Goal: Task Accomplishment & Management: Manage account settings

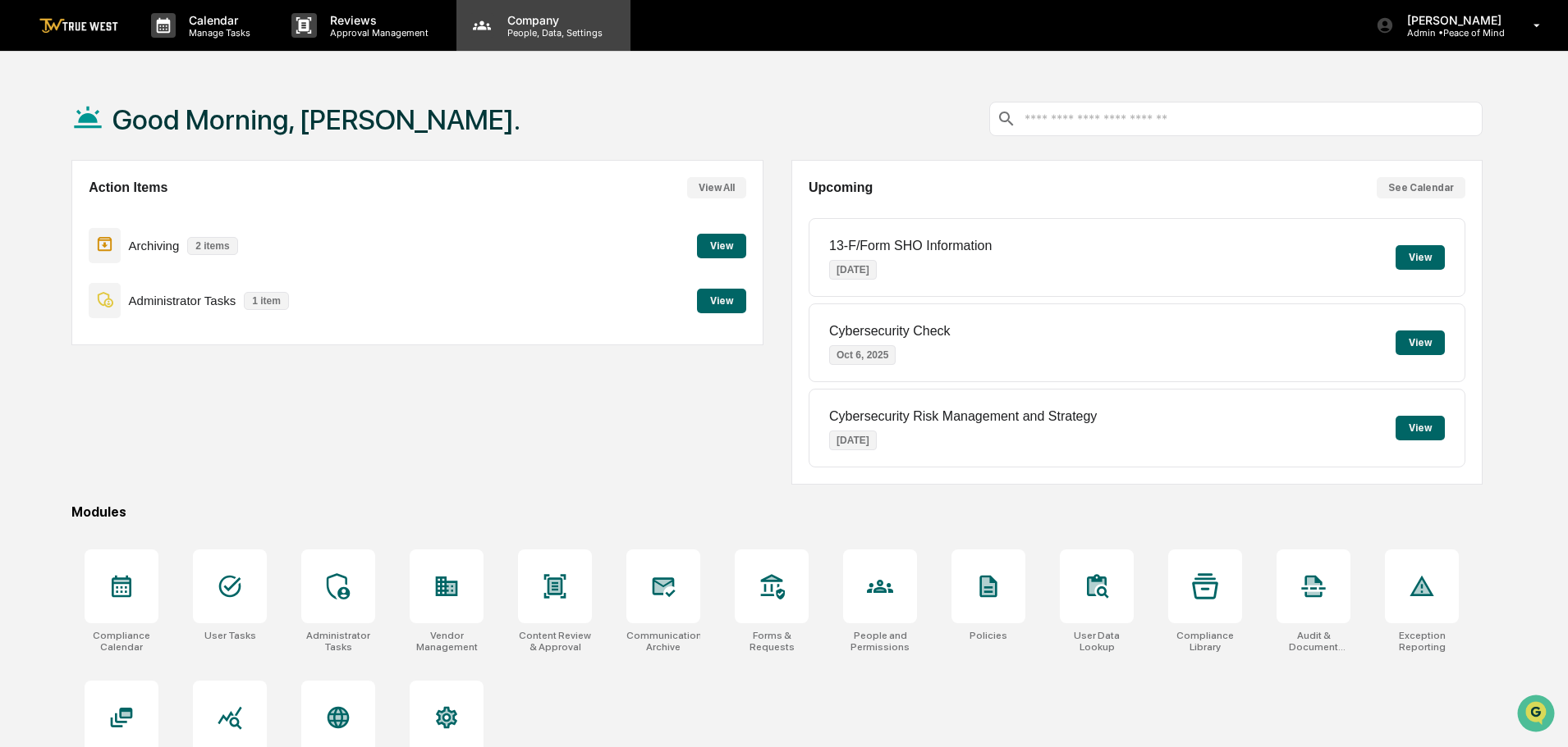
click at [516, 32] on p "People, Data, Settings" at bounding box center [552, 32] width 117 height 12
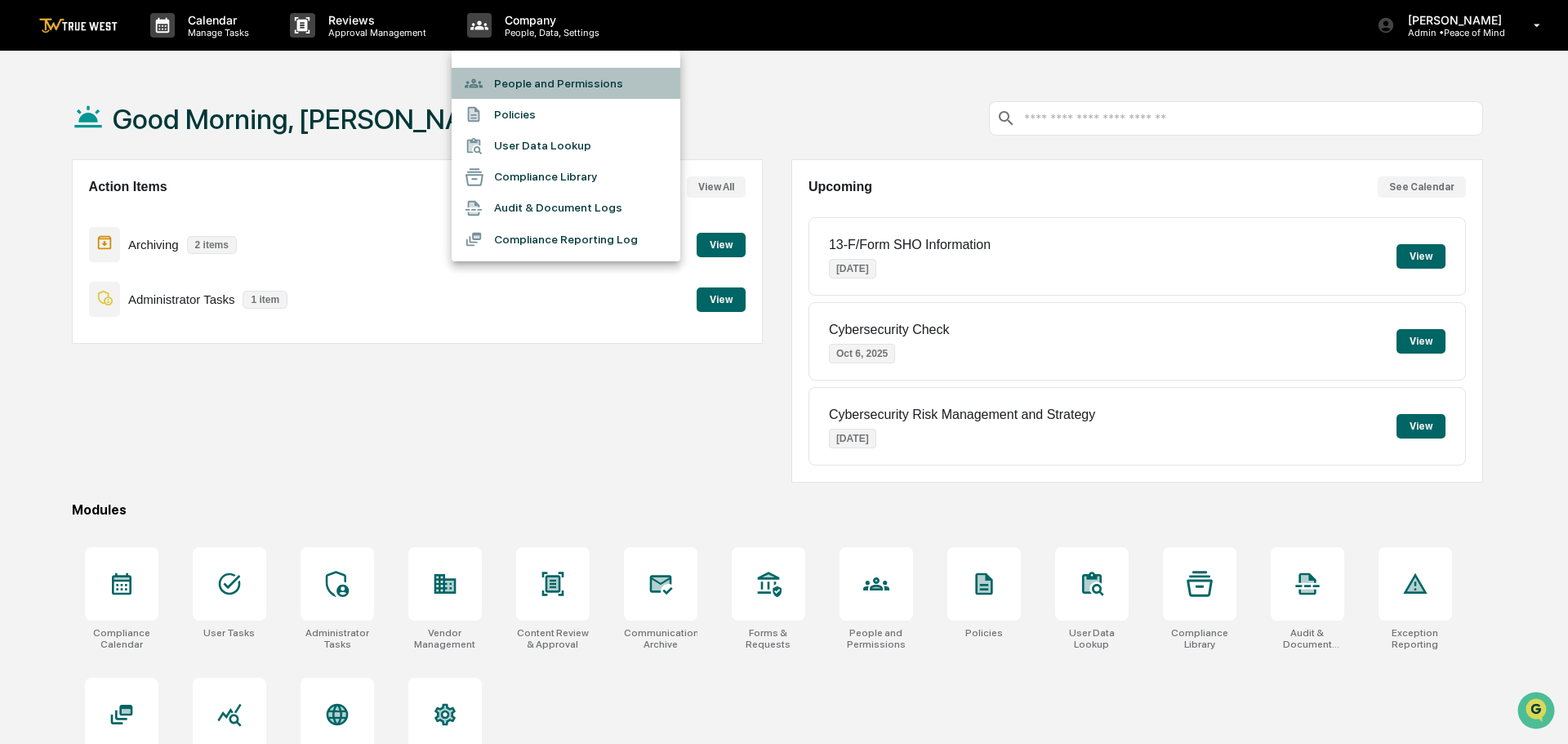
click at [505, 81] on li "People and Permissions" at bounding box center [566, 83] width 229 height 31
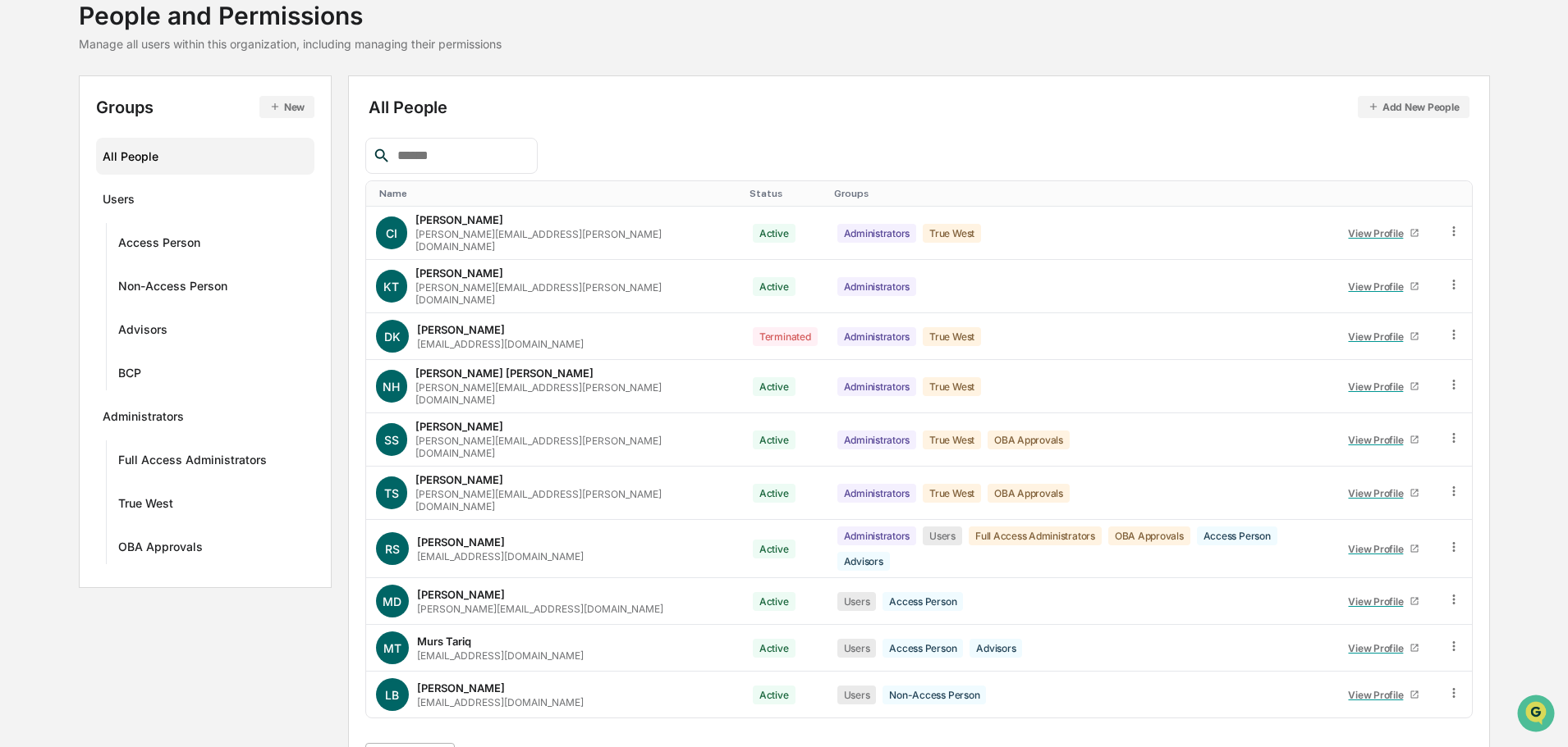
scroll to position [236, 0]
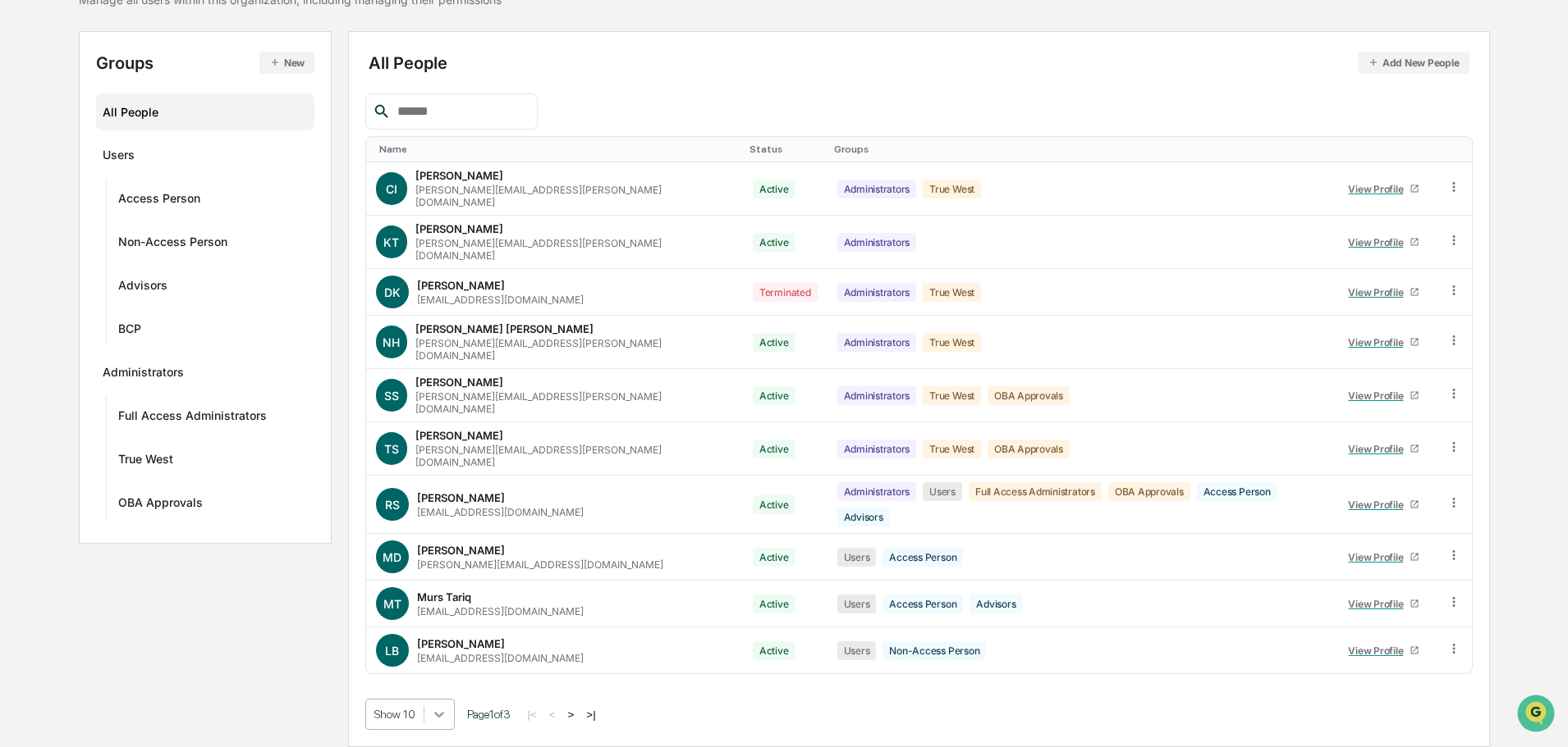
click at [438, 717] on body "Calendar Manage Tasks Reviews Approval Management Company People, Data, Setting…" at bounding box center [784, 297] width 1568 height 900
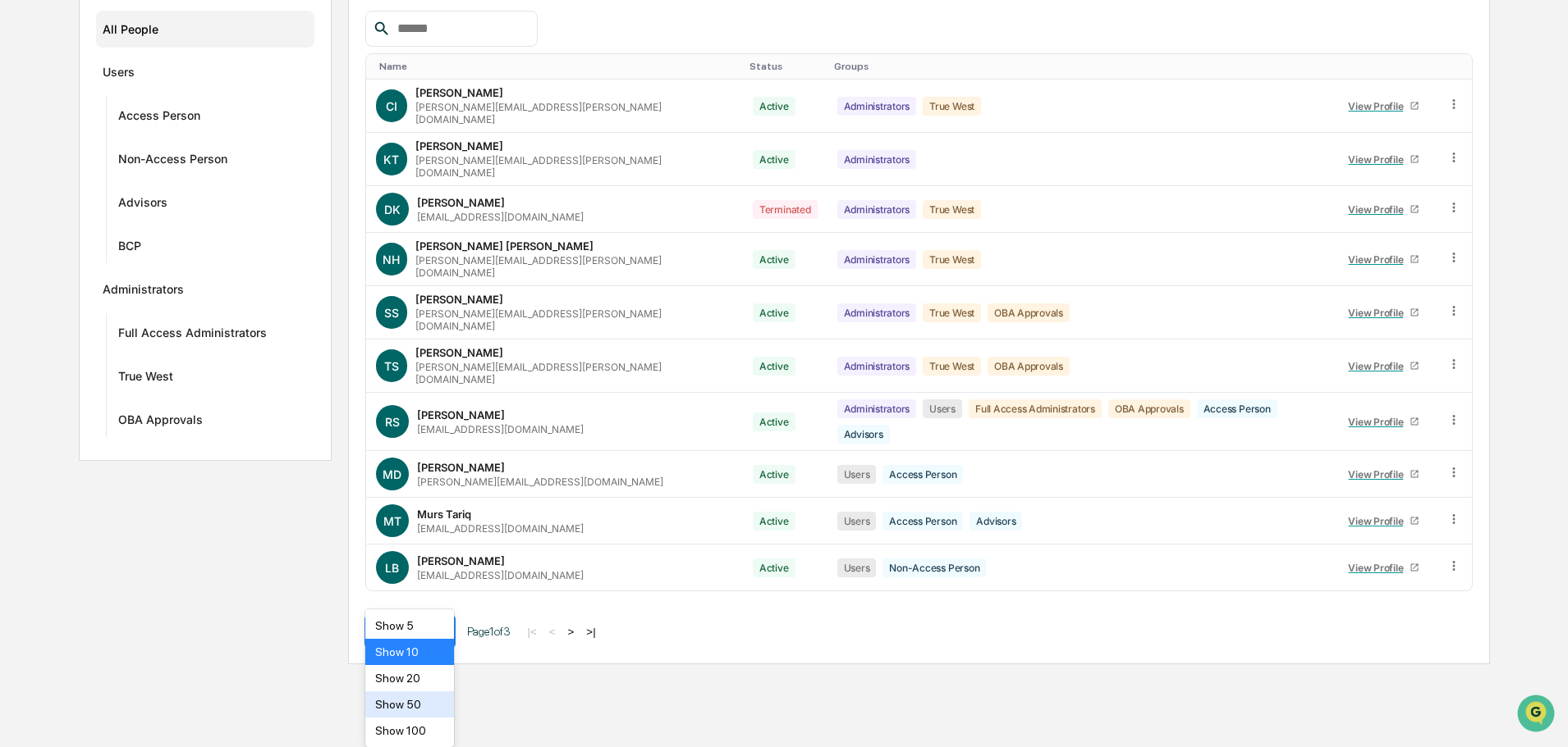
click at [410, 707] on div "Show 50" at bounding box center [409, 705] width 89 height 27
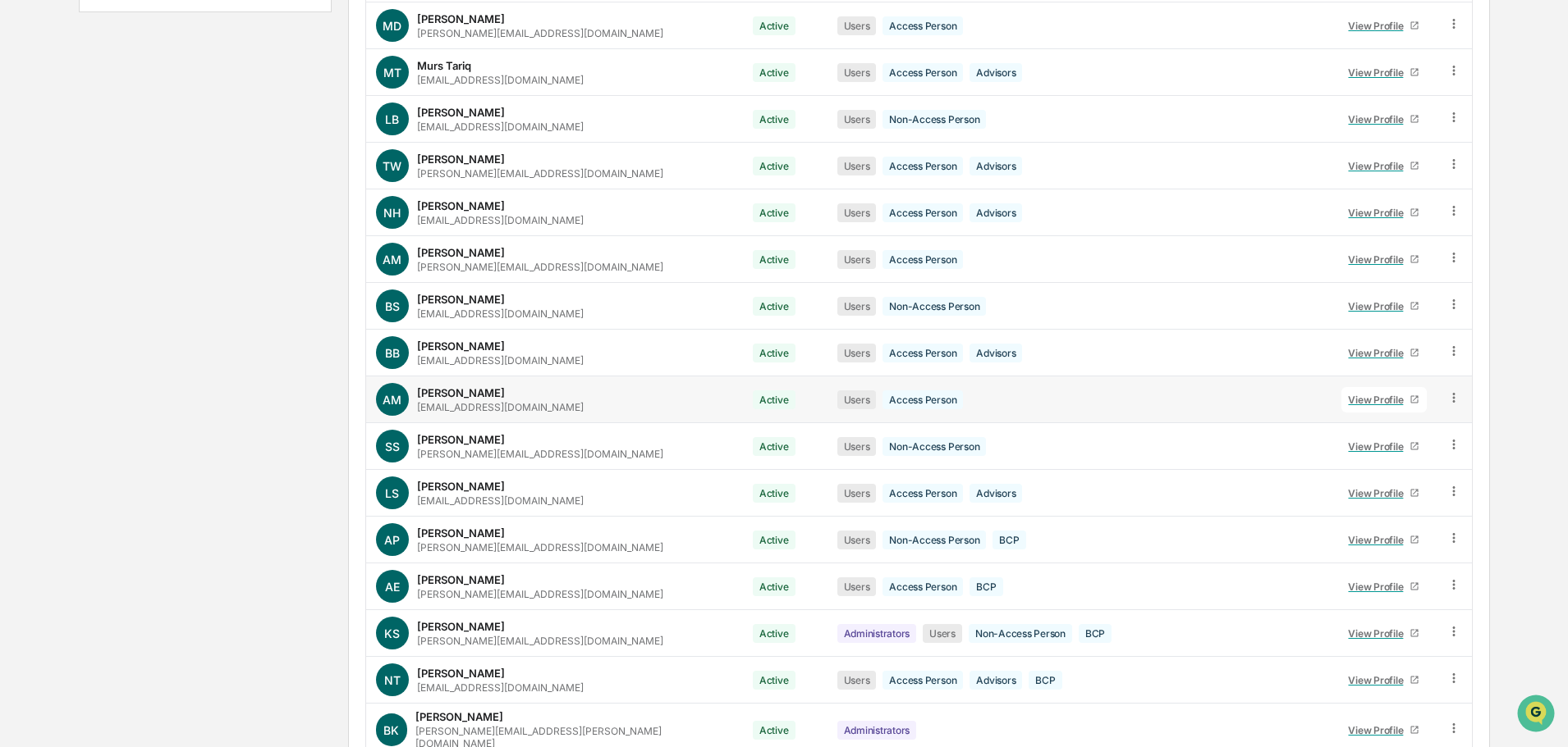
scroll to position [717, 0]
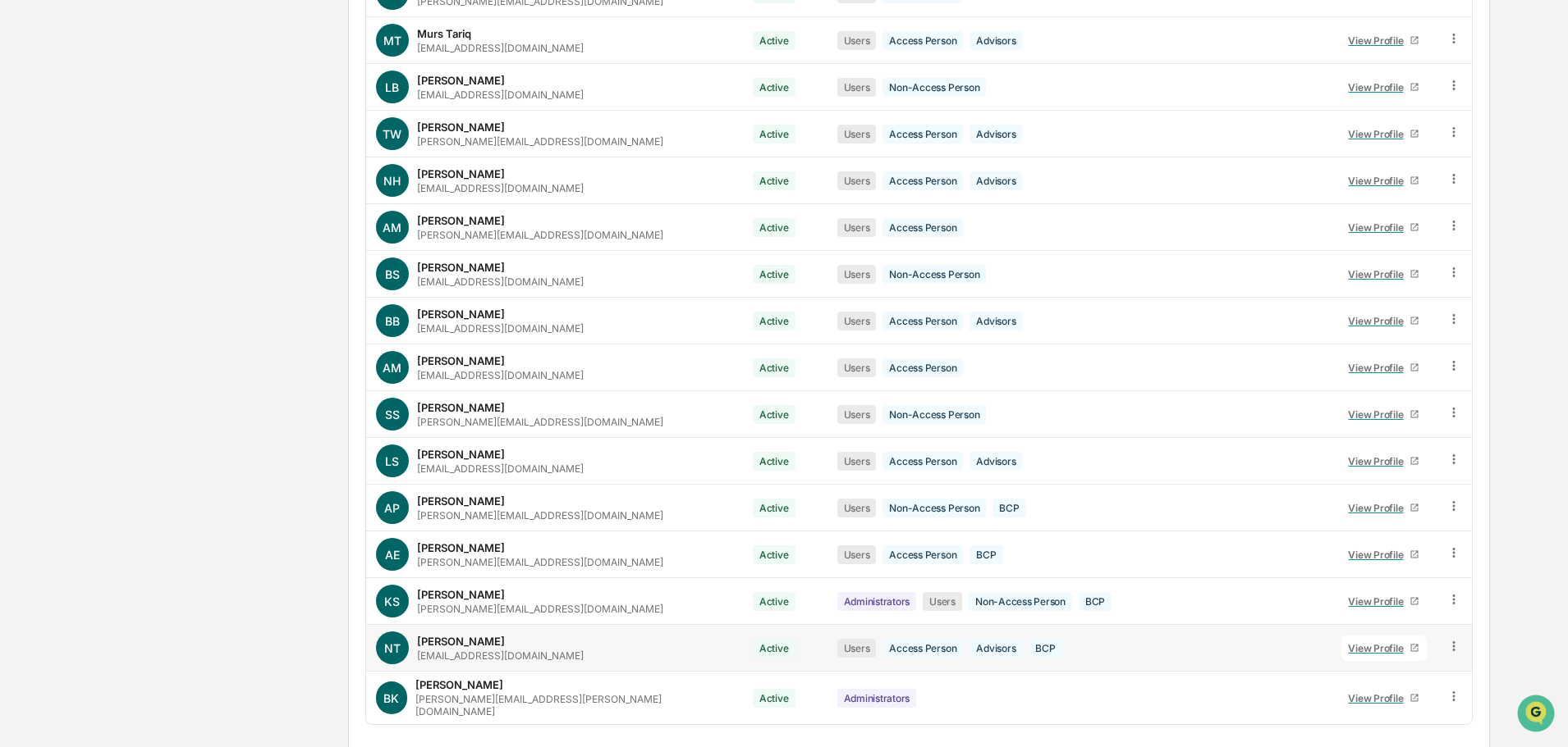
click at [1351, 642] on div "View Profile" at bounding box center [1378, 648] width 62 height 12
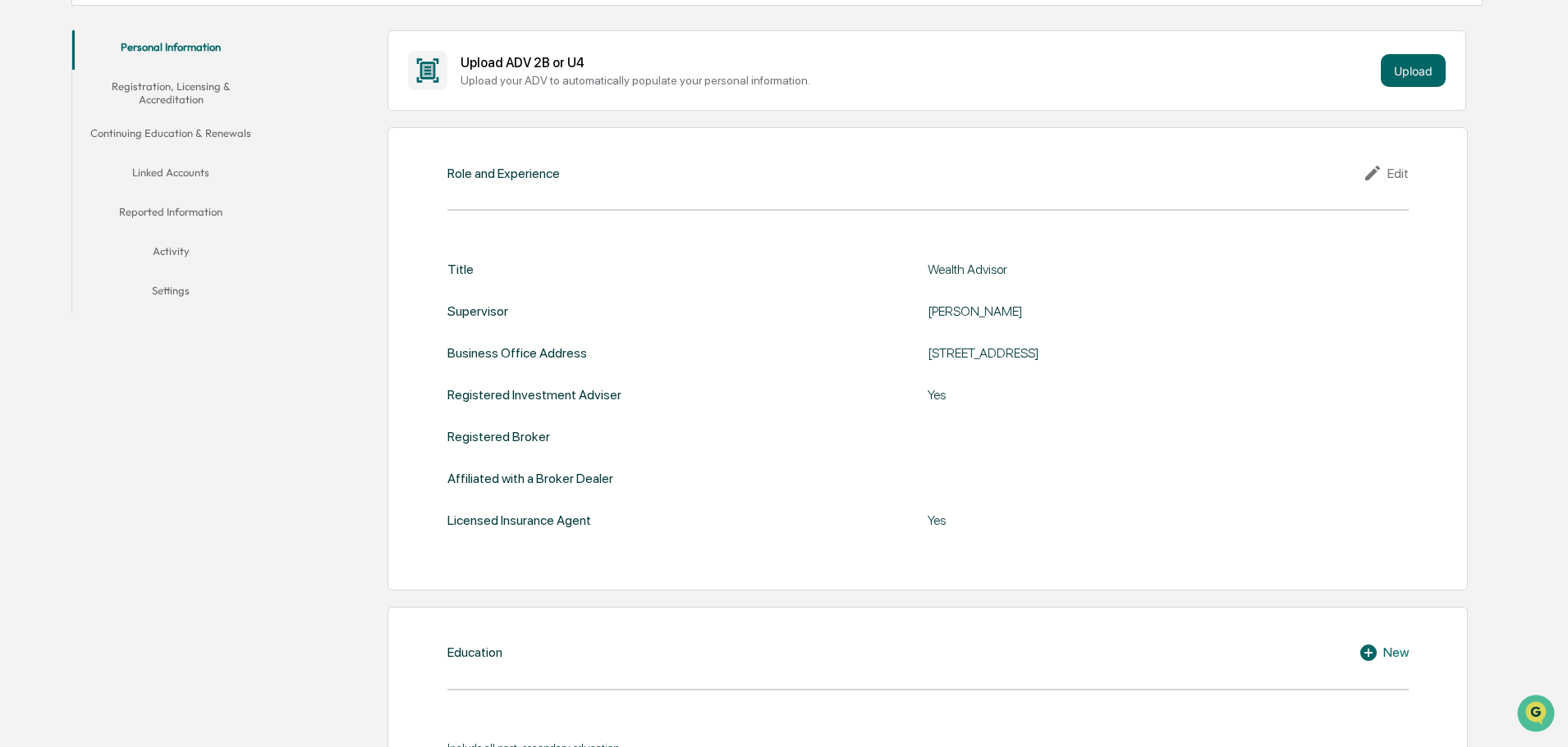
click at [166, 171] on button "Linked Accounts" at bounding box center [171, 175] width 197 height 40
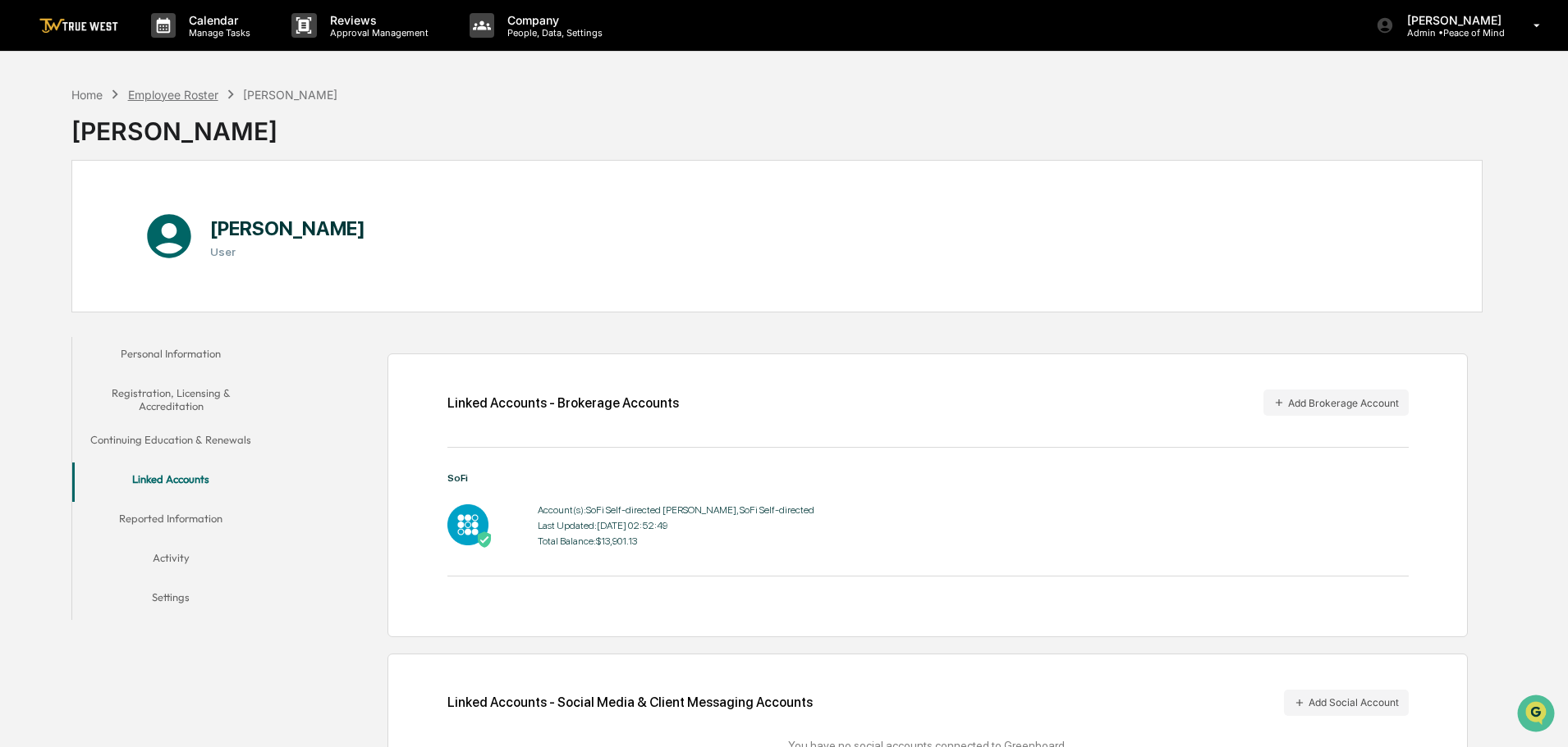
click at [171, 97] on div "Employee Roster" at bounding box center [173, 95] width 90 height 14
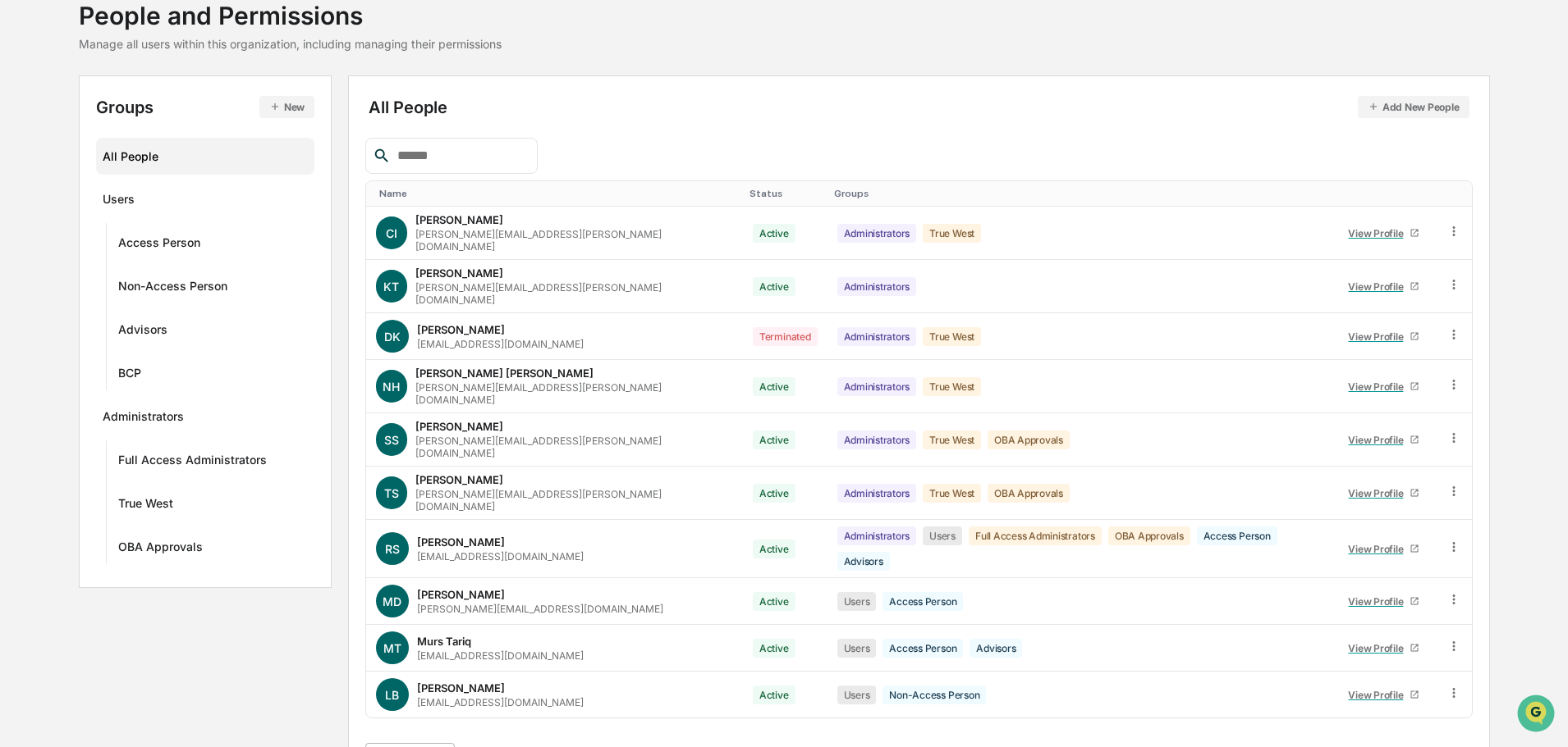
scroll to position [236, 0]
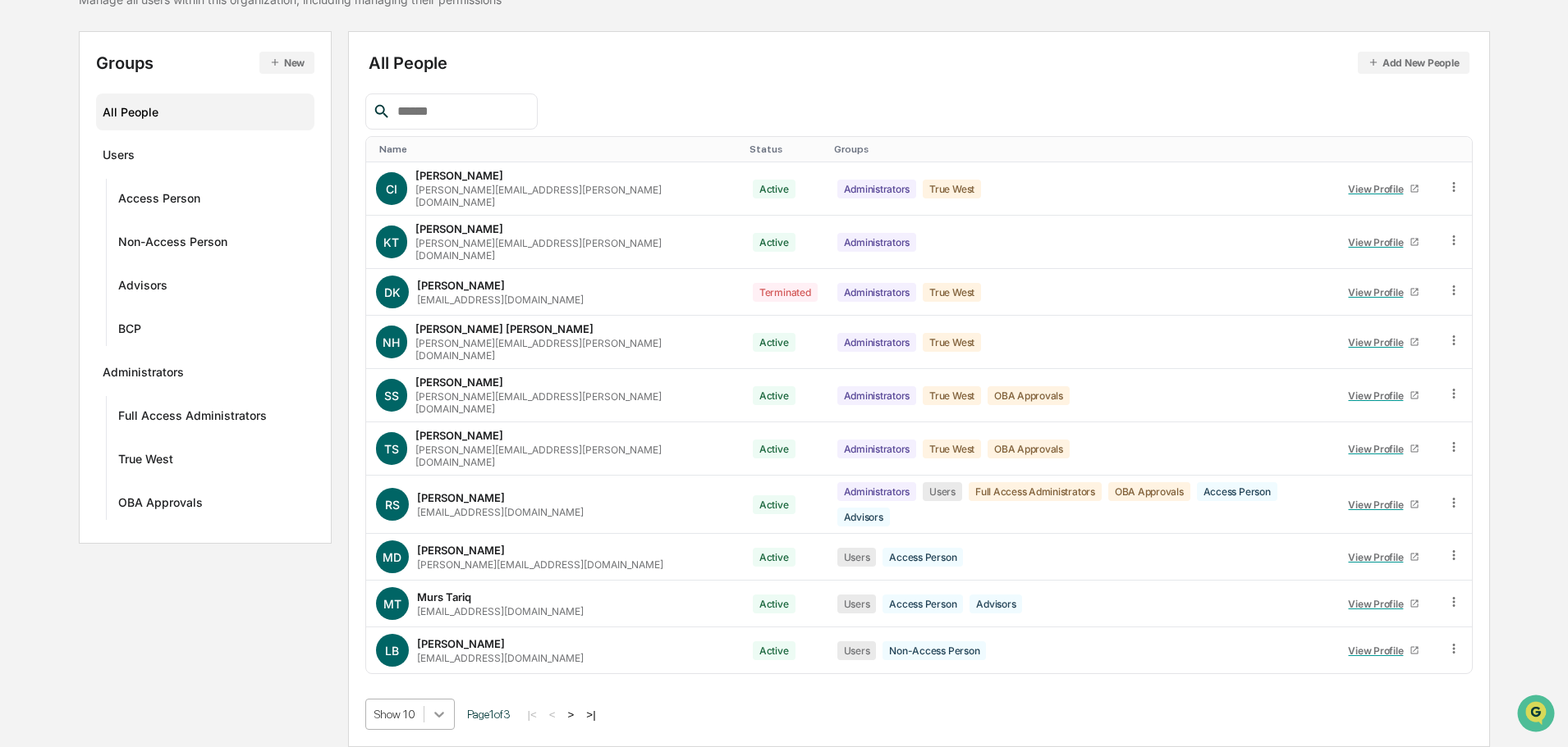
click at [439, 715] on body "Calendar Manage Tasks Reviews Approval Management Company People, Data, Setting…" at bounding box center [784, 297] width 1568 height 900
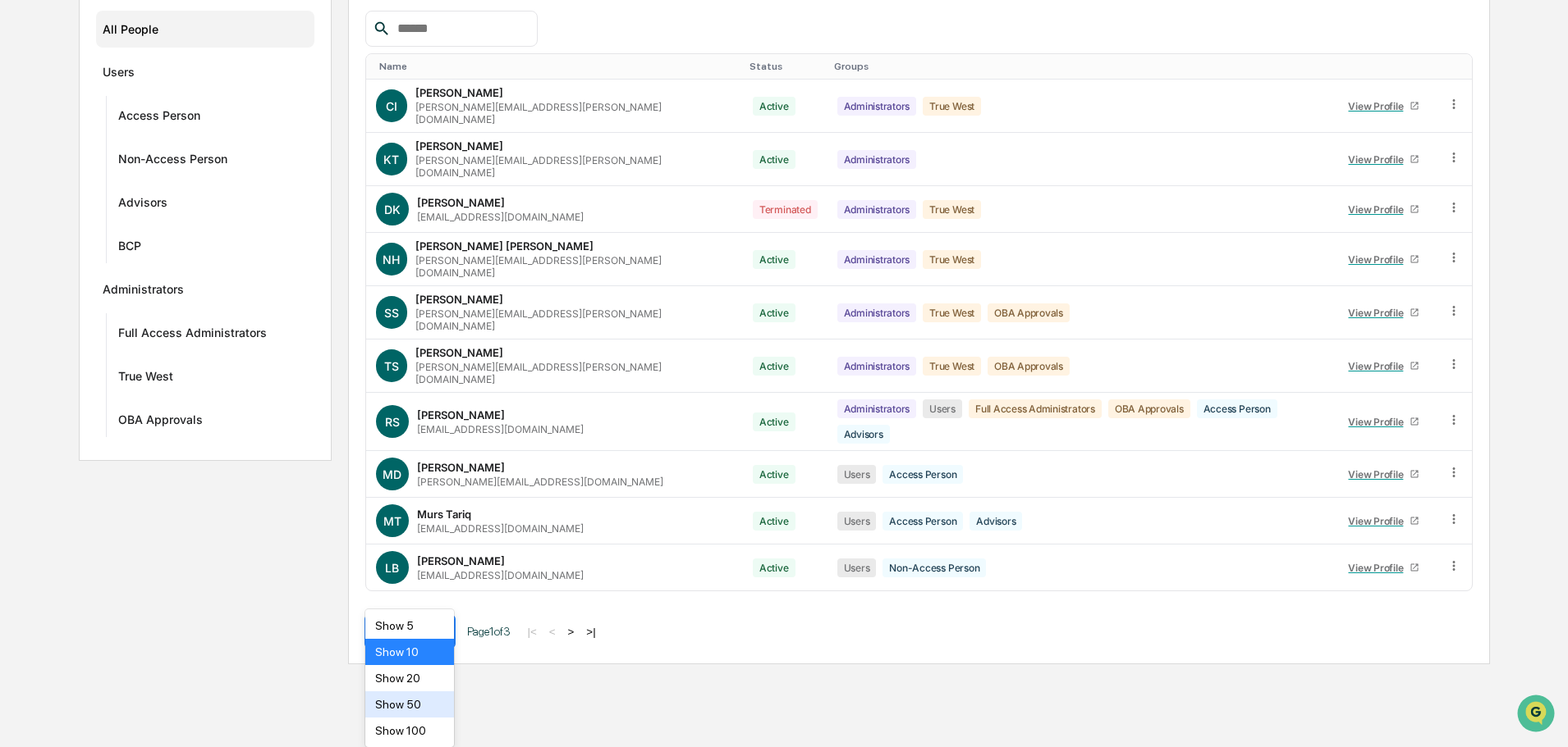
click at [410, 706] on div "Show 50" at bounding box center [409, 705] width 89 height 27
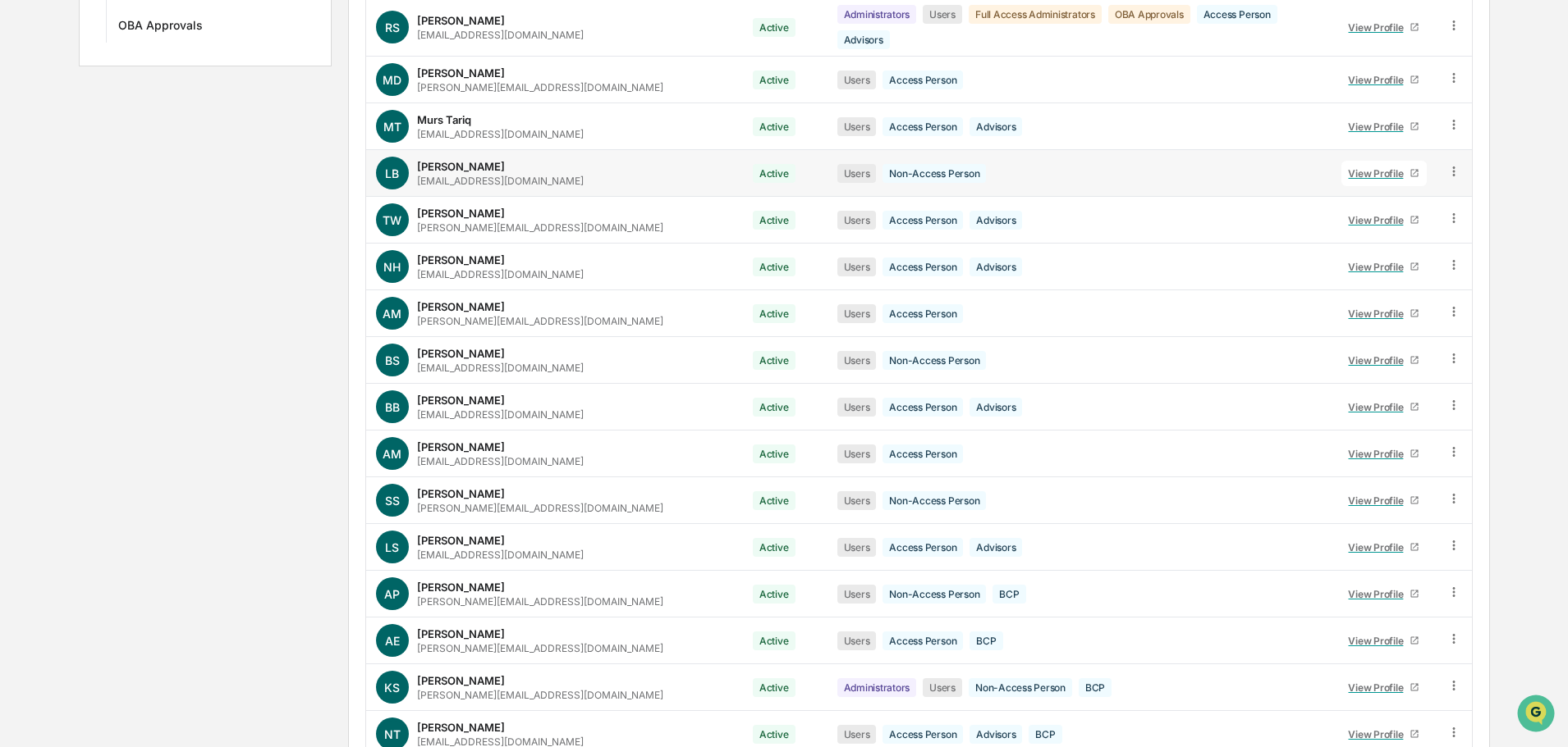
scroll to position [647, 0]
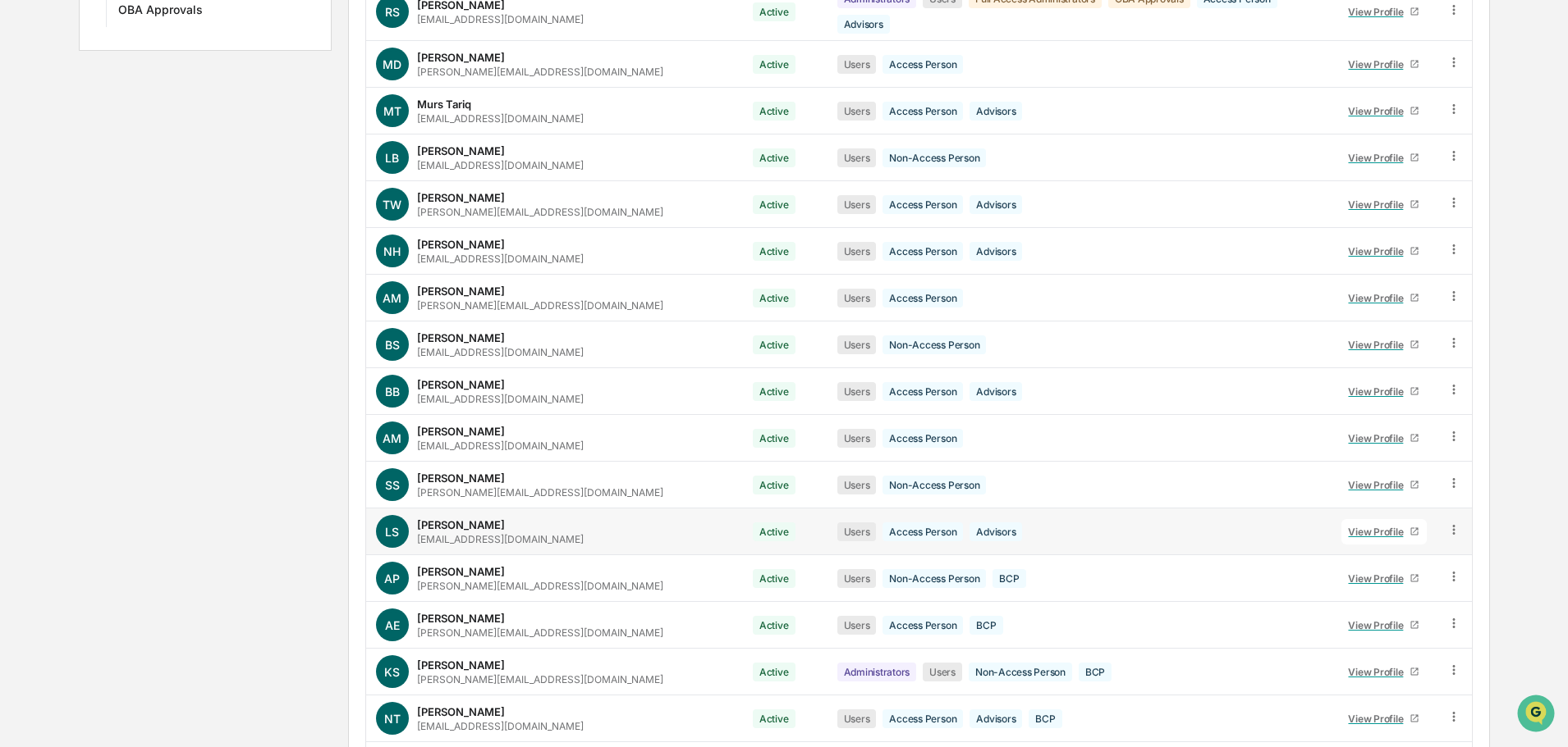
click at [1375, 526] on div "View Profile" at bounding box center [1378, 531] width 62 height 12
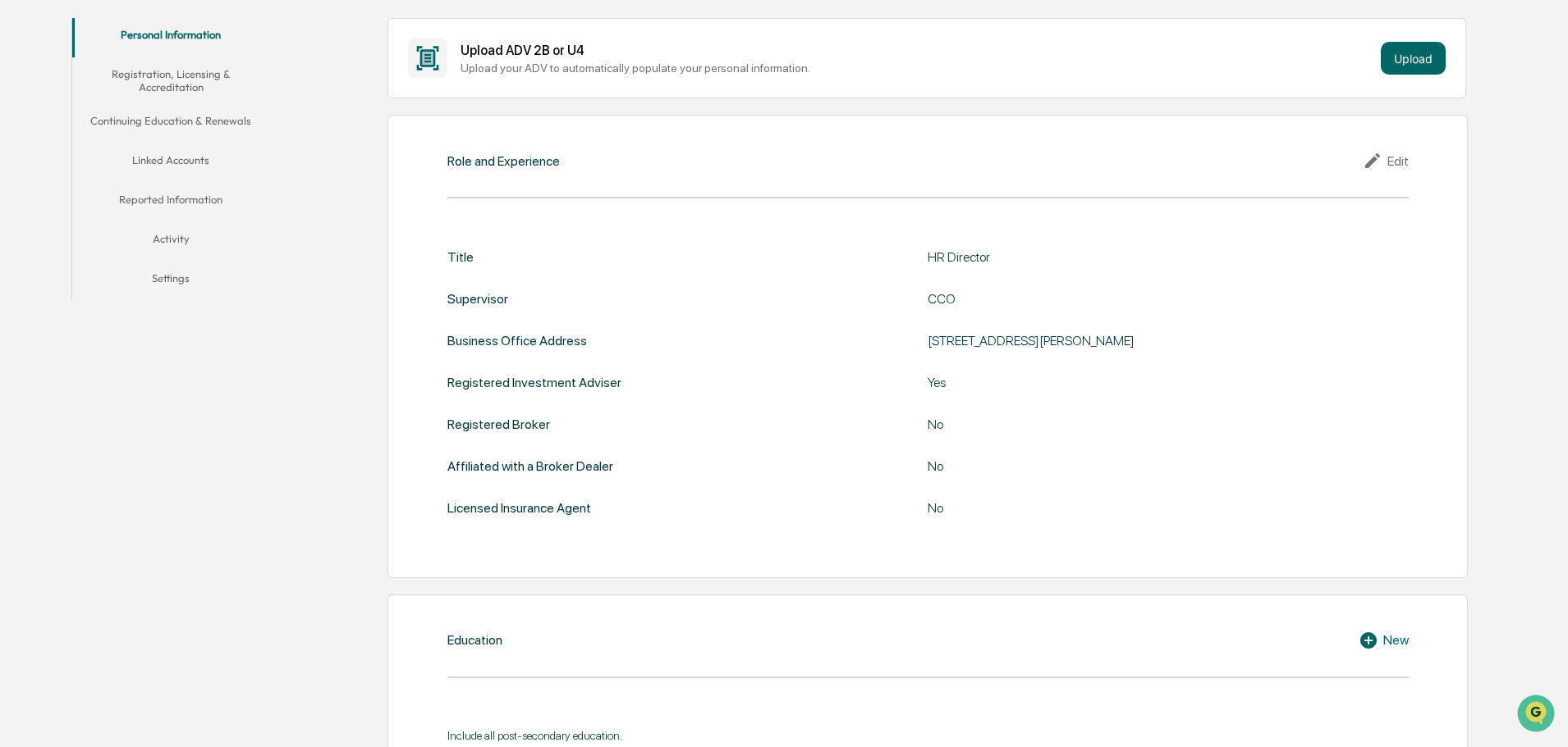
scroll to position [318, 0]
click at [165, 163] on button "Linked Accounts" at bounding box center [171, 164] width 197 height 40
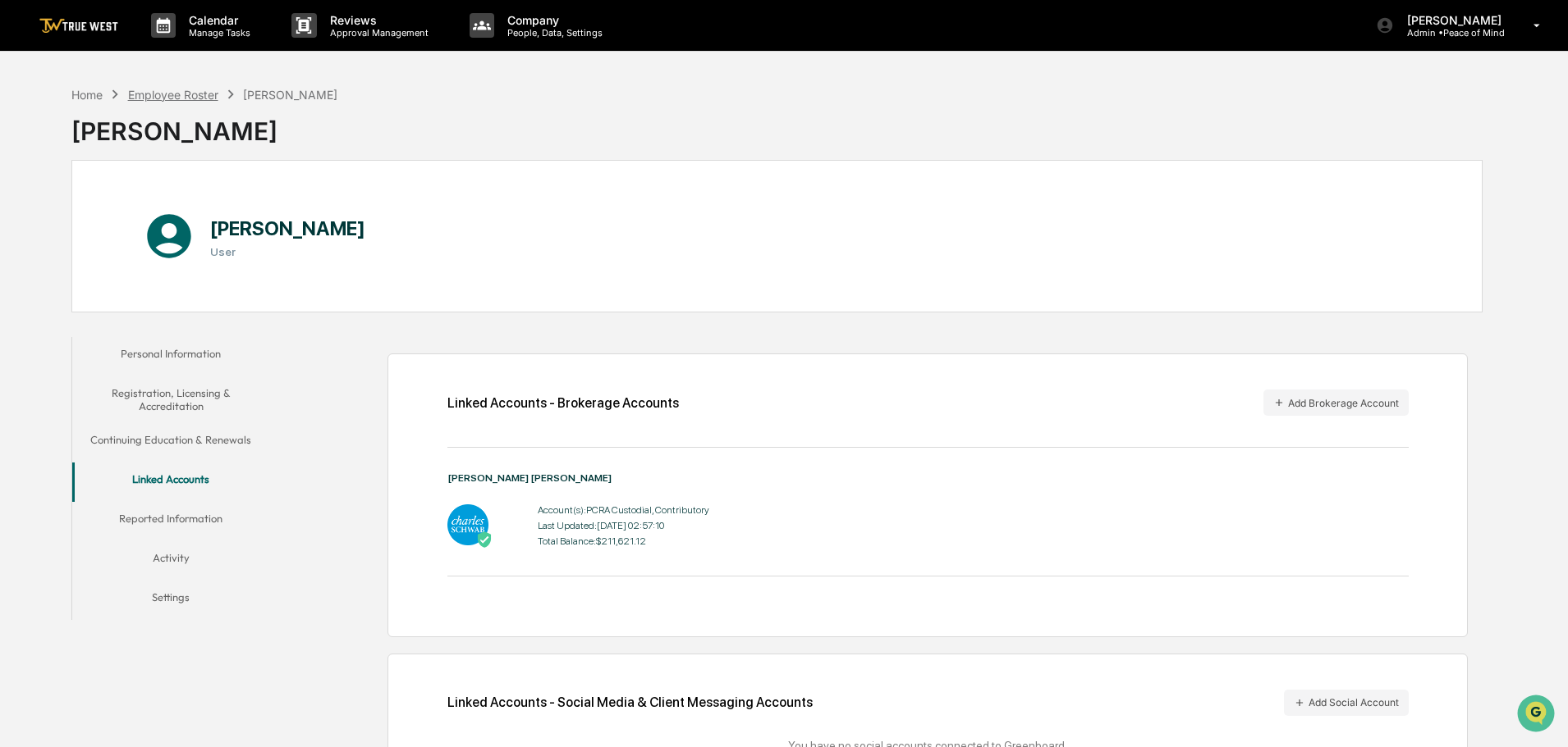
click at [167, 96] on div "Employee Roster" at bounding box center [173, 95] width 90 height 14
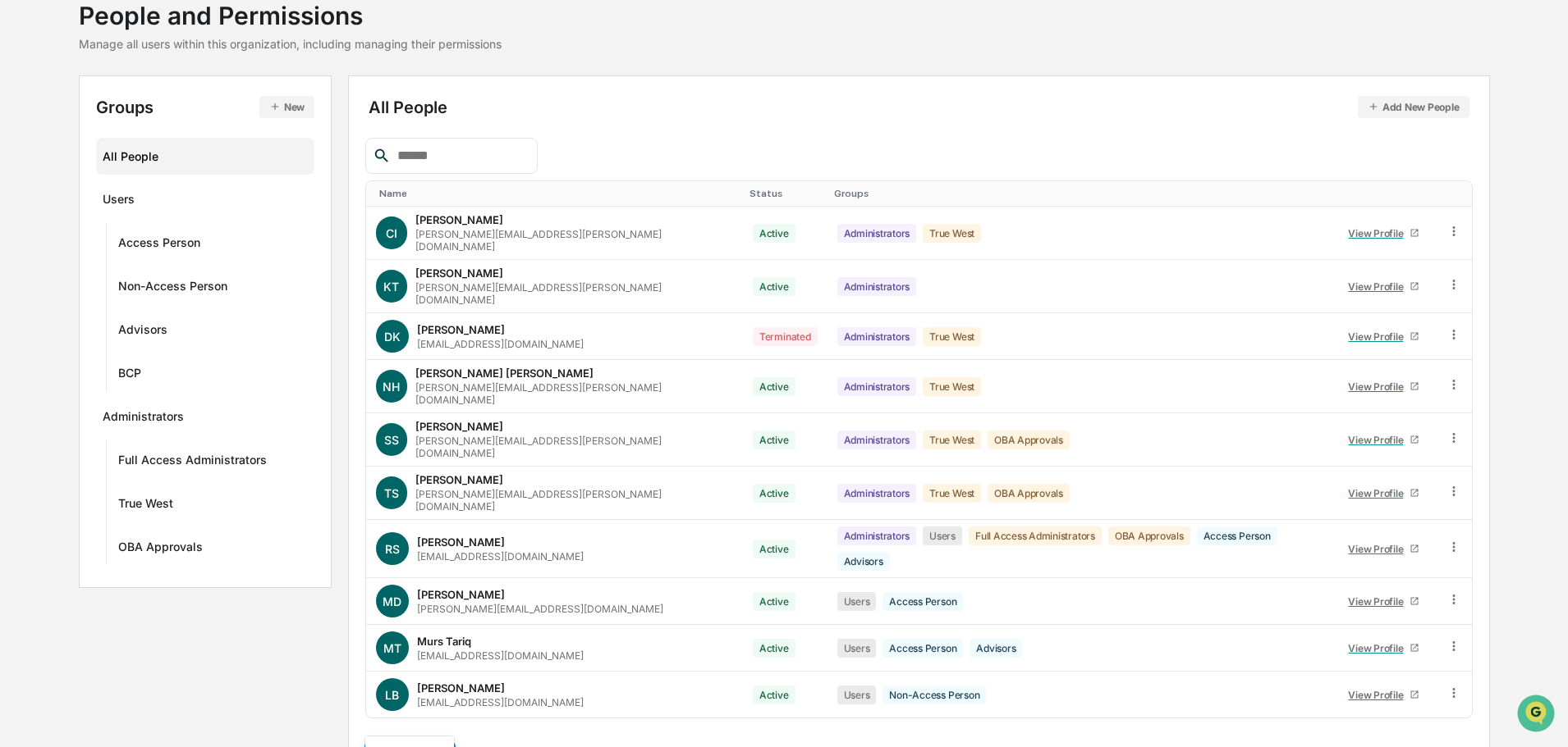
scroll to position [236, 0]
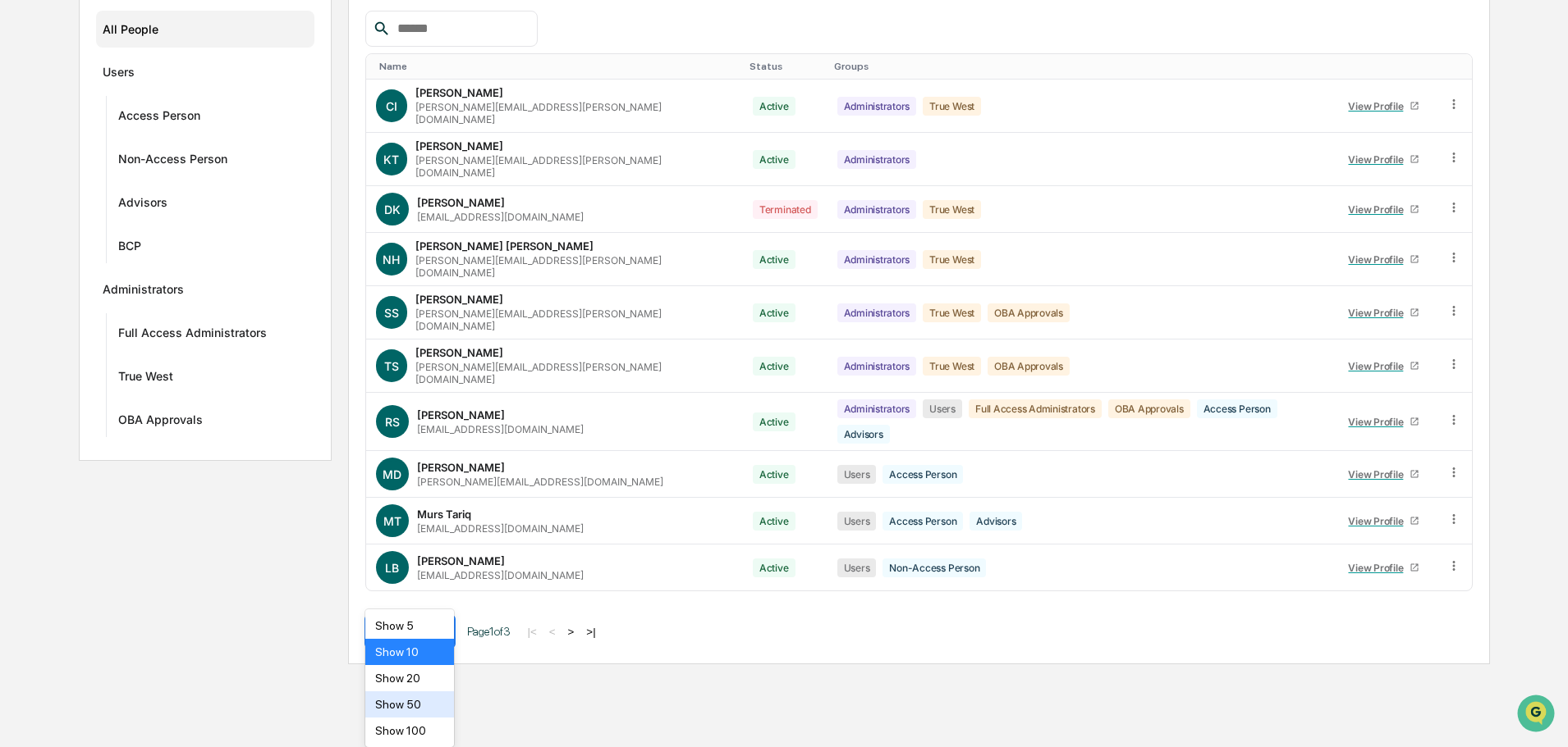
click at [440, 664] on body "Calendar Manage Tasks Reviews Approval Management Company People, Data, Setting…" at bounding box center [784, 214] width 1568 height 900
click at [414, 707] on div "Show 50" at bounding box center [409, 705] width 89 height 27
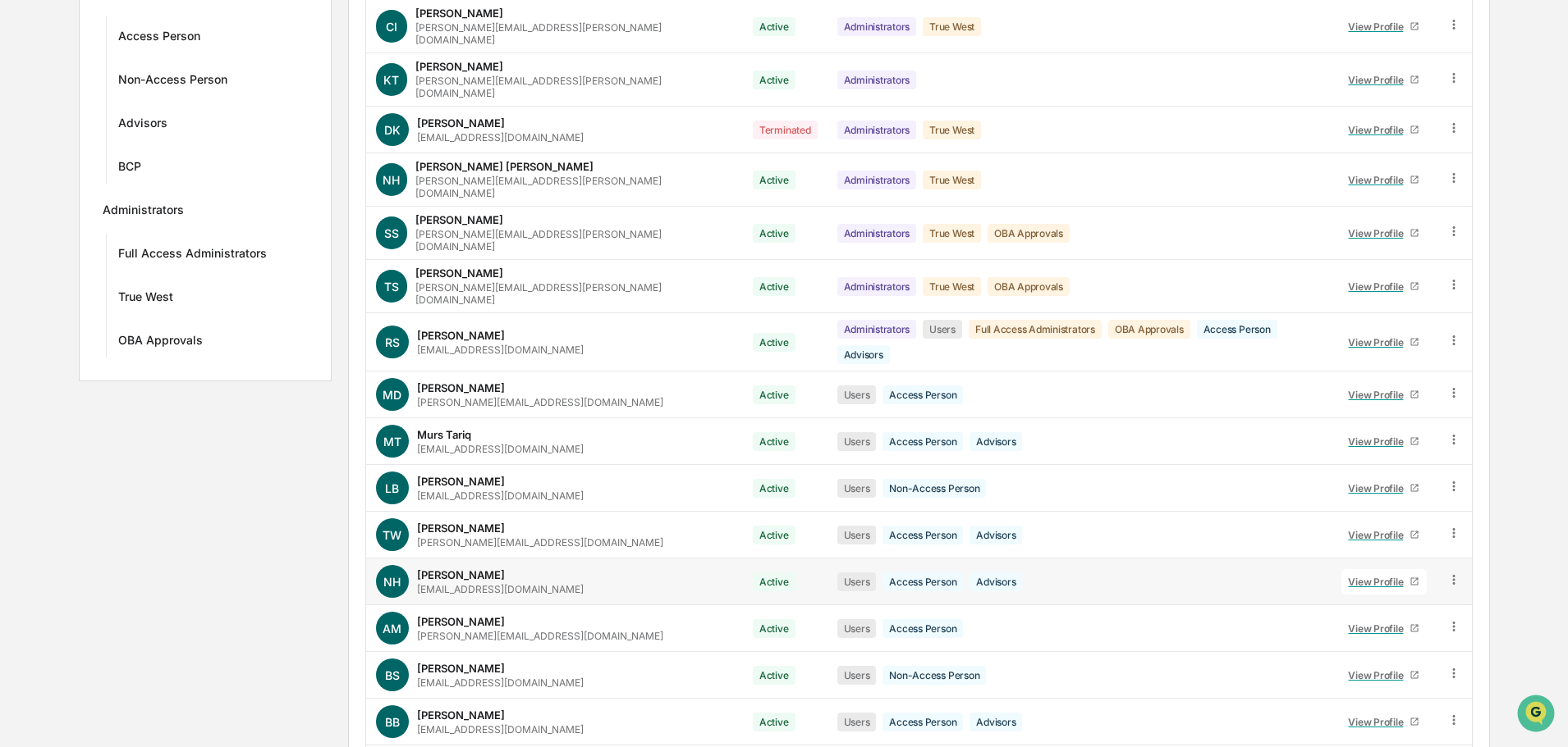
scroll to position [482, 0]
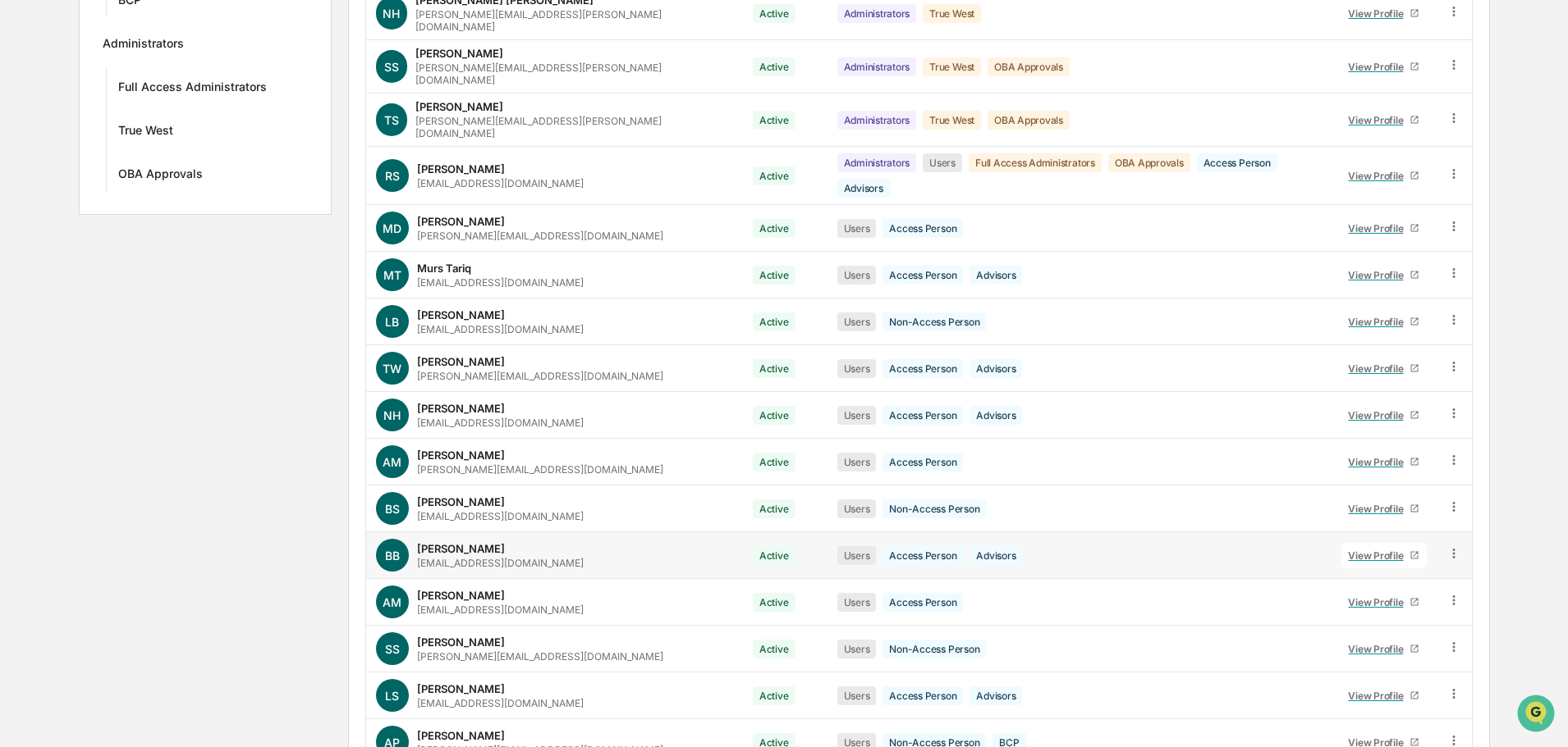
click at [1373, 549] on div "View Profile" at bounding box center [1378, 555] width 62 height 12
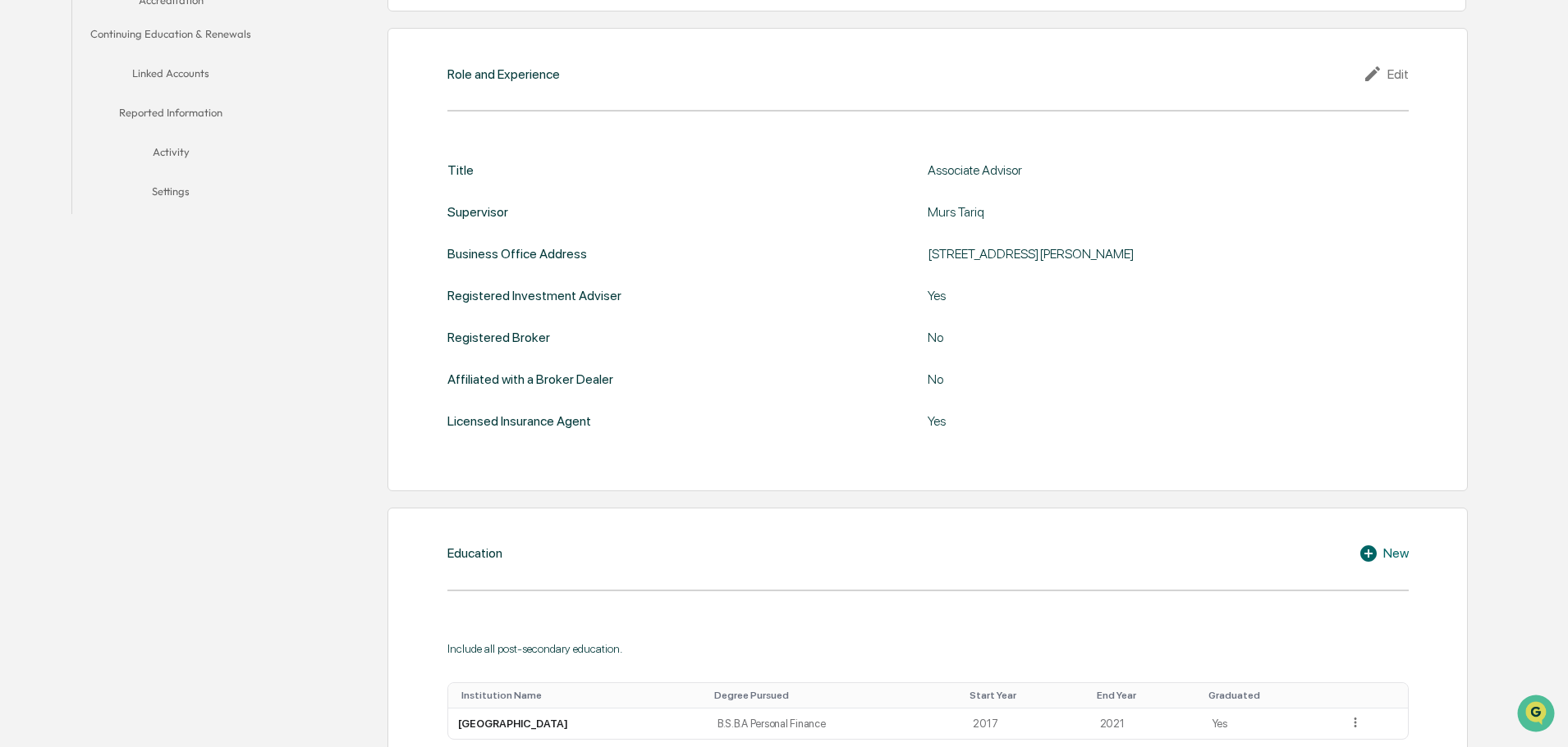
scroll to position [318, 0]
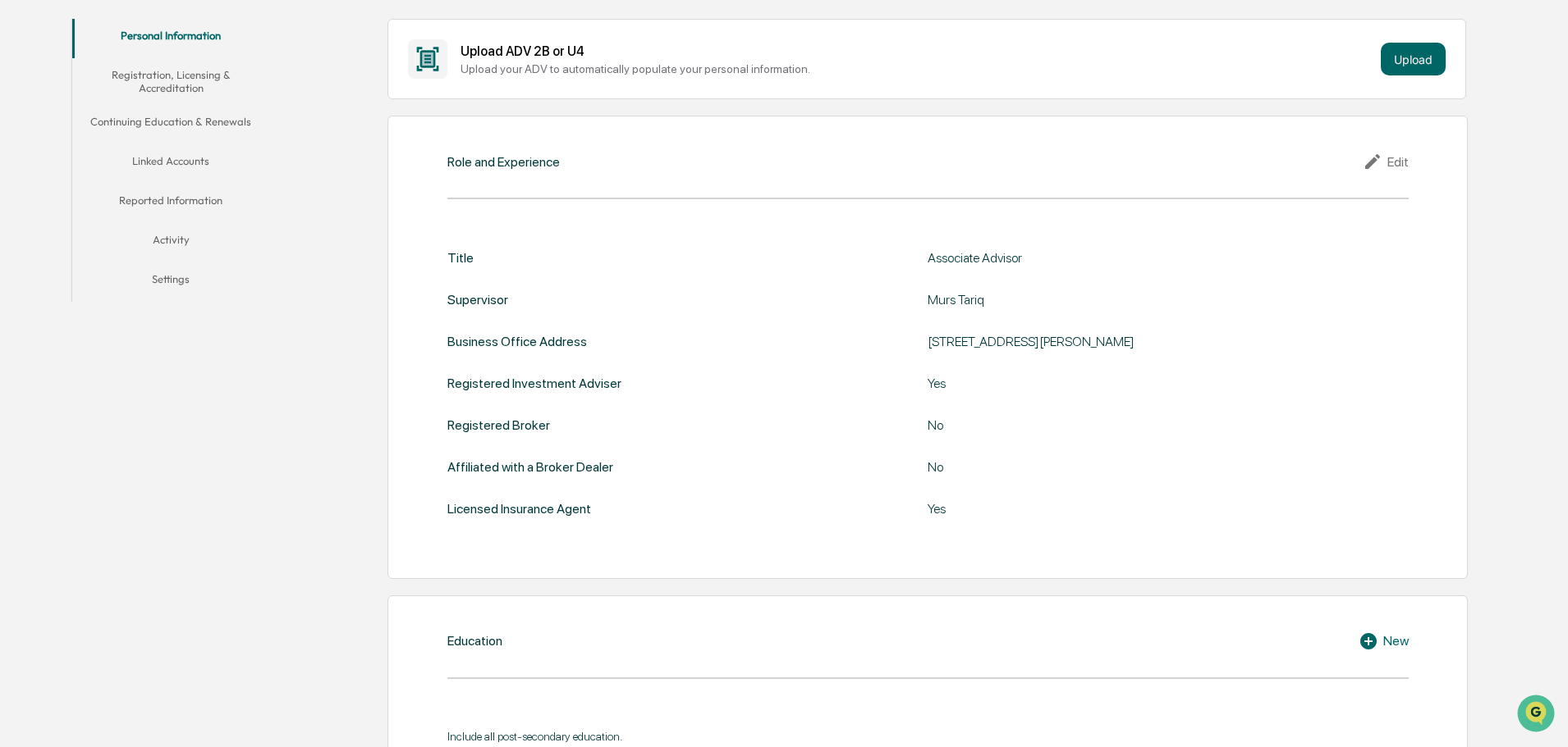
click at [155, 158] on button "Linked Accounts" at bounding box center [171, 164] width 197 height 40
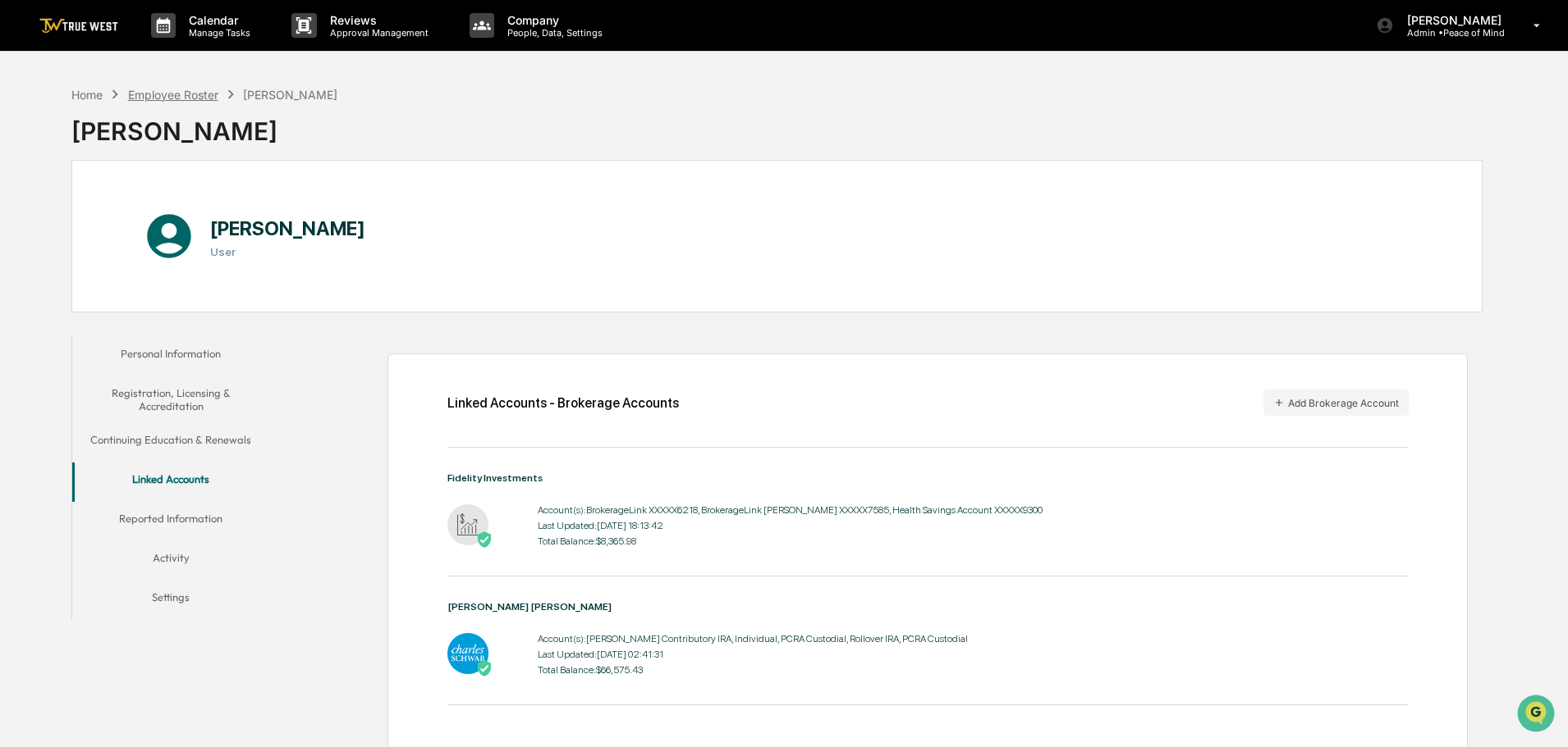
click at [176, 93] on div "Employee Roster" at bounding box center [173, 95] width 90 height 14
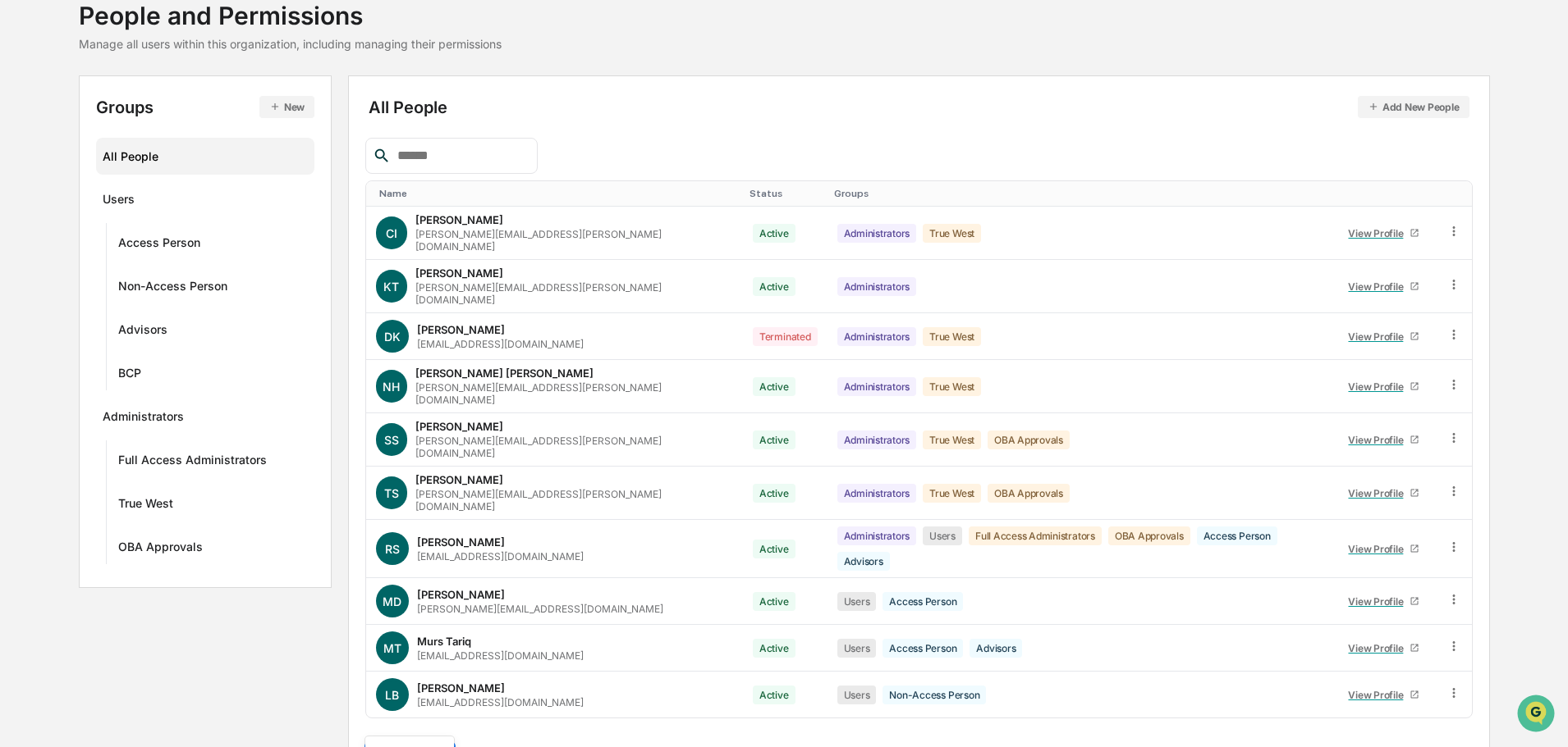
scroll to position [236, 0]
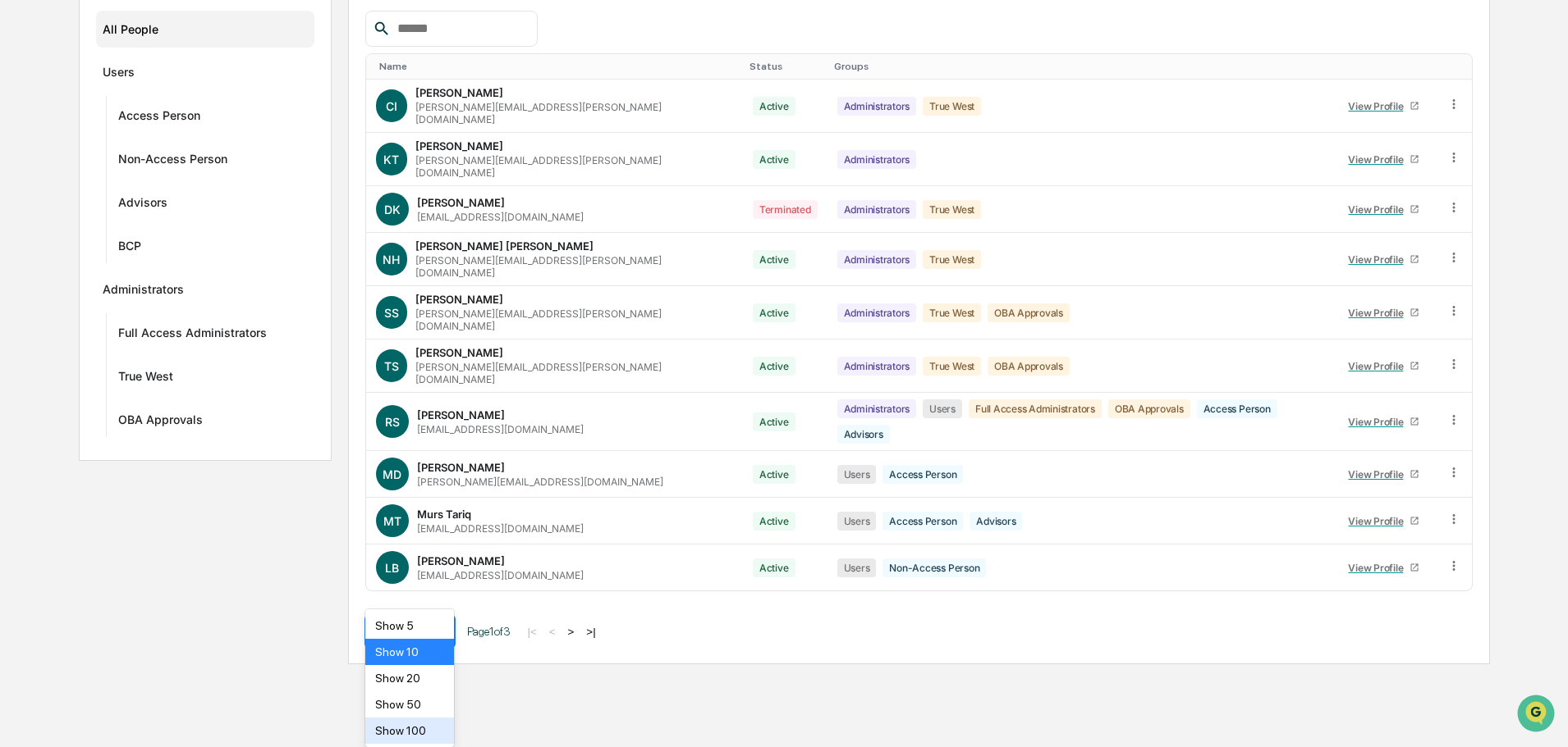
click at [433, 664] on body "Calendar Manage Tasks Reviews Approval Management Company People, Data, Setting…" at bounding box center [784, 214] width 1568 height 900
click at [415, 705] on div "Show 50" at bounding box center [409, 705] width 89 height 27
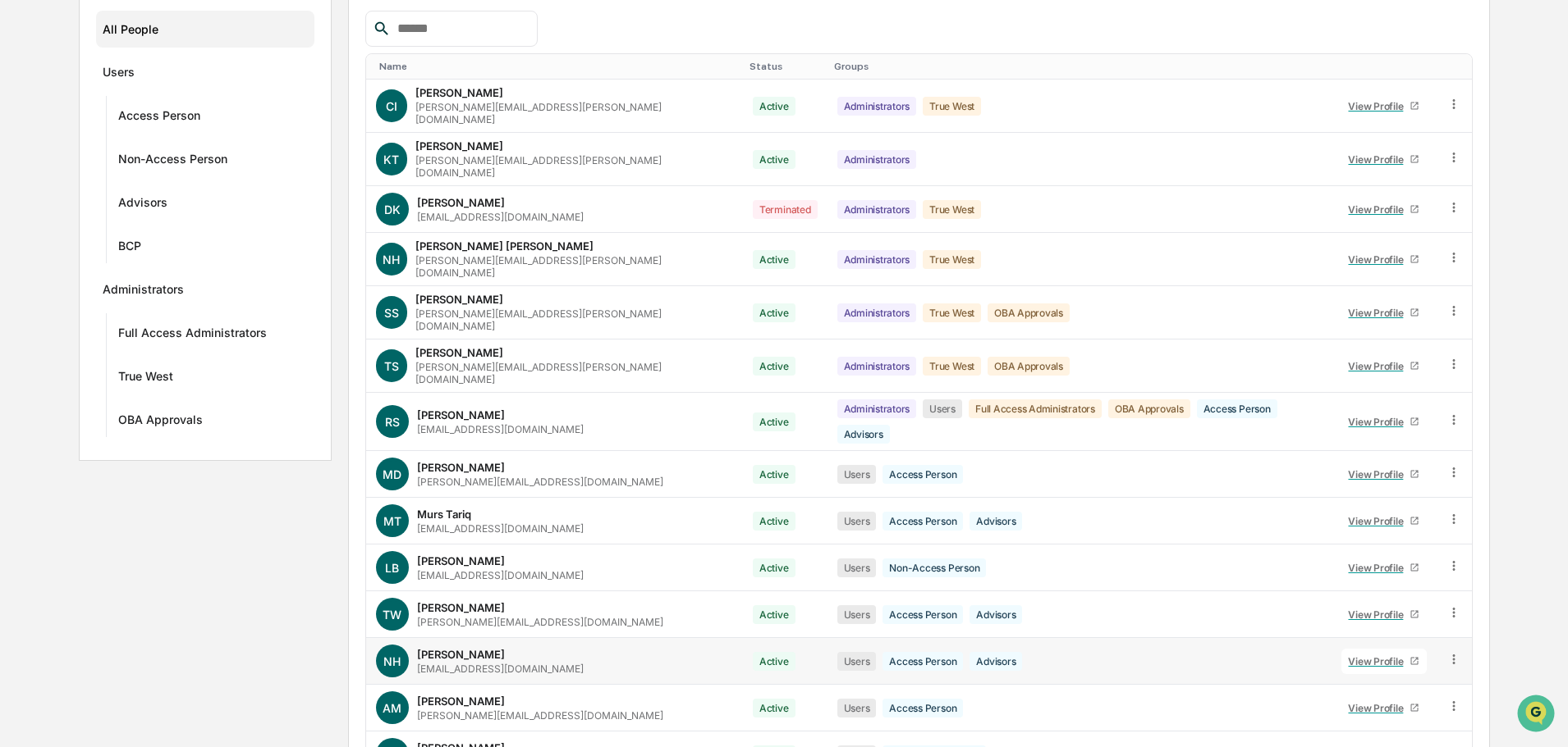
click at [1350, 655] on div "View Profile" at bounding box center [1378, 661] width 62 height 12
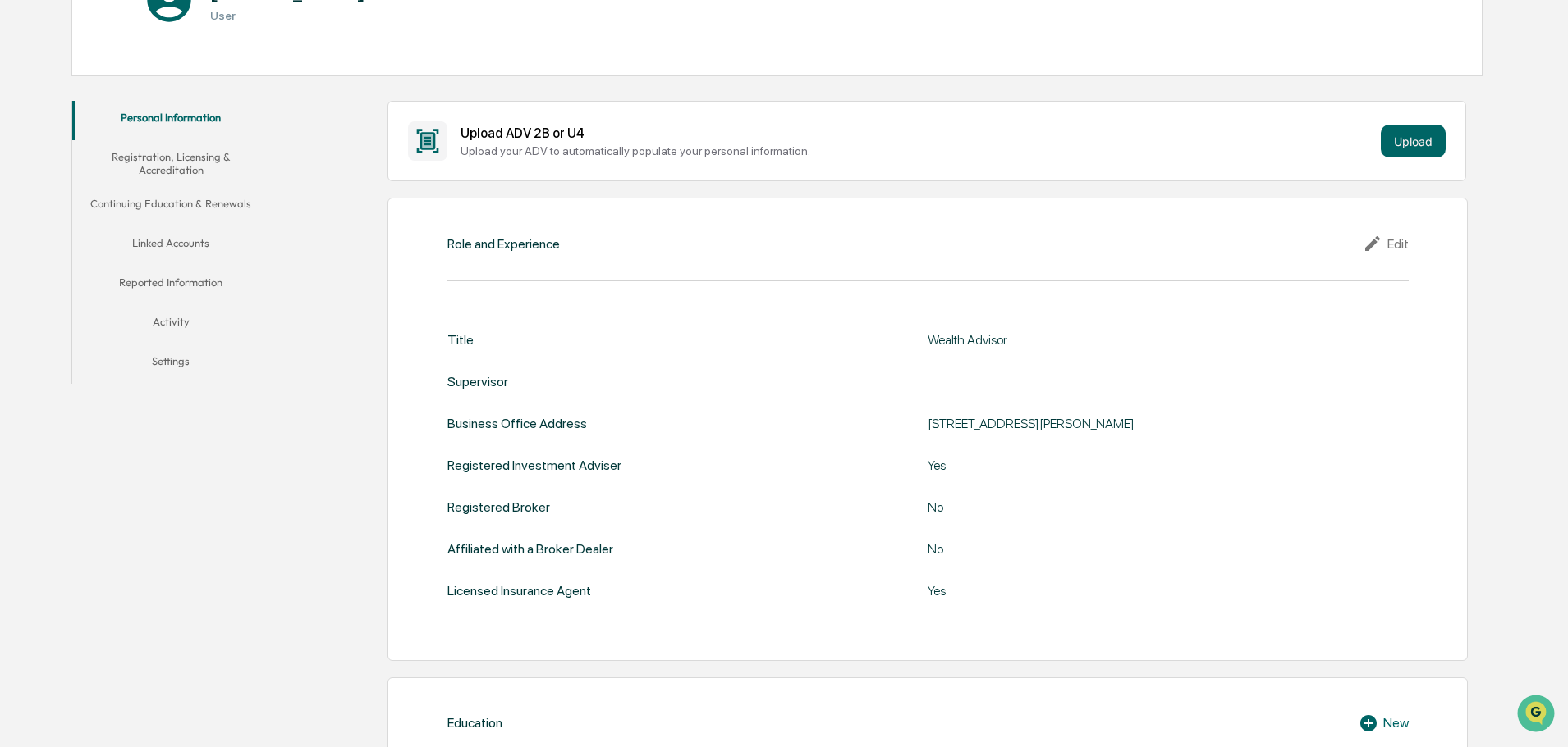
click at [150, 235] on button "Linked Accounts" at bounding box center [171, 245] width 197 height 40
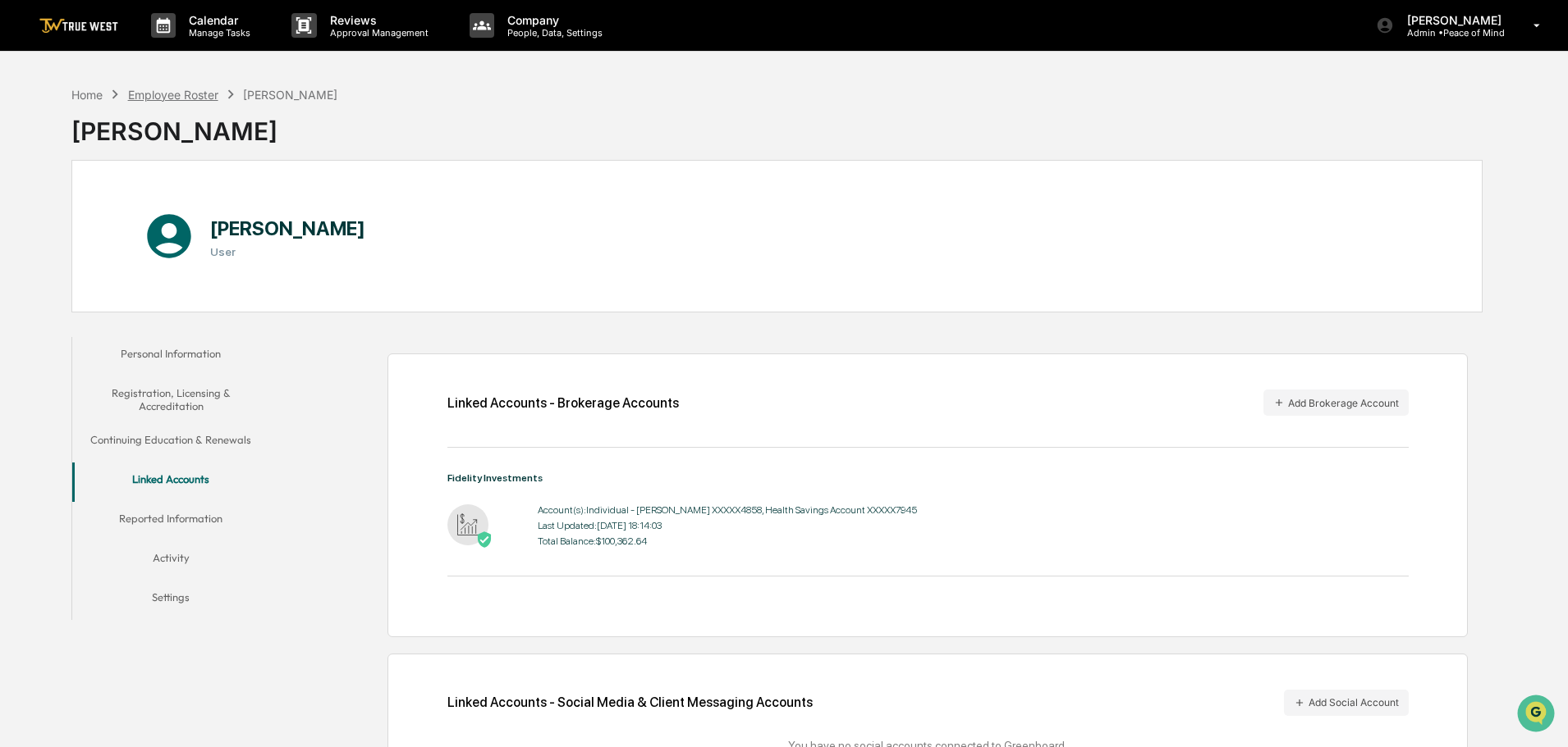
click at [142, 96] on div "Employee Roster" at bounding box center [173, 95] width 90 height 14
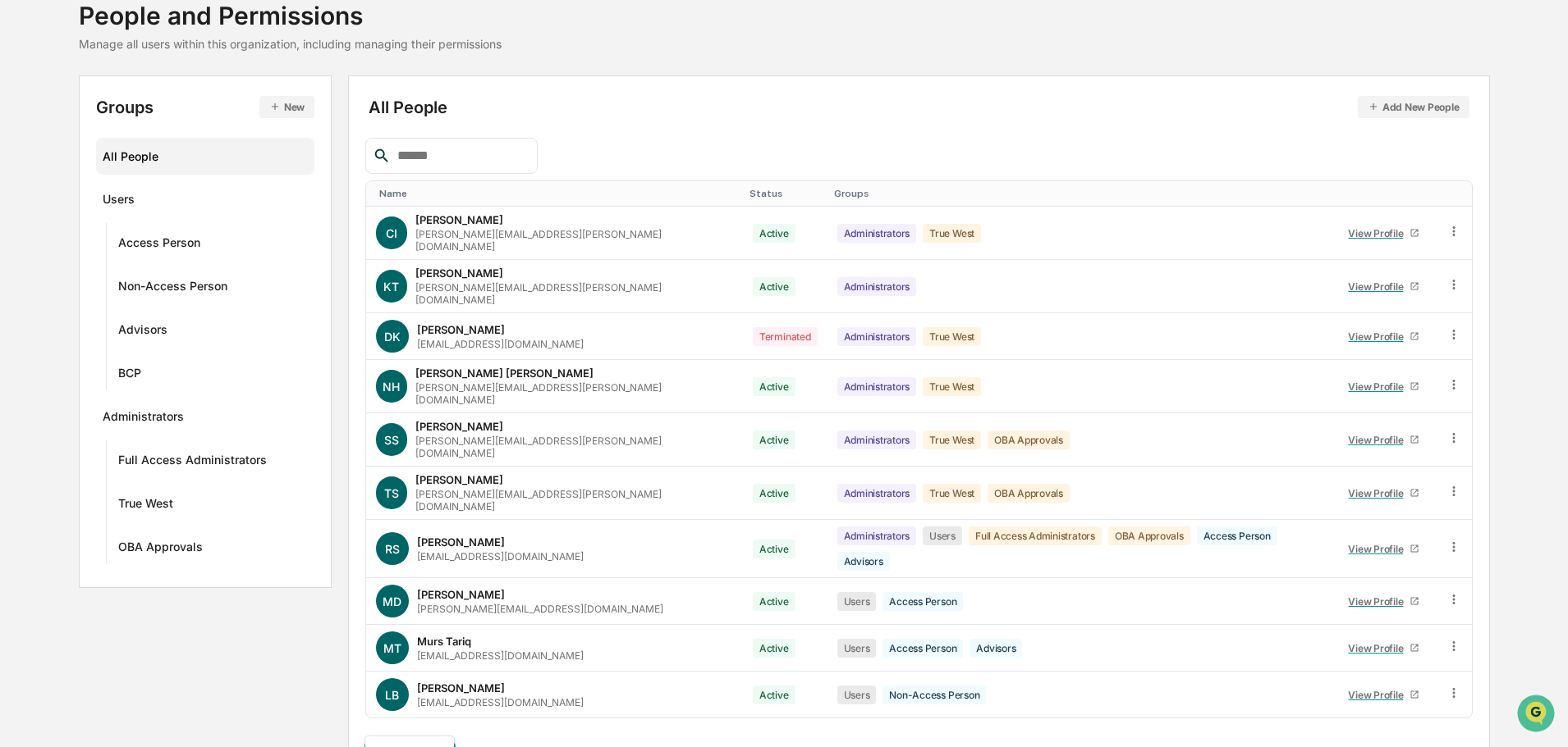
scroll to position [236, 0]
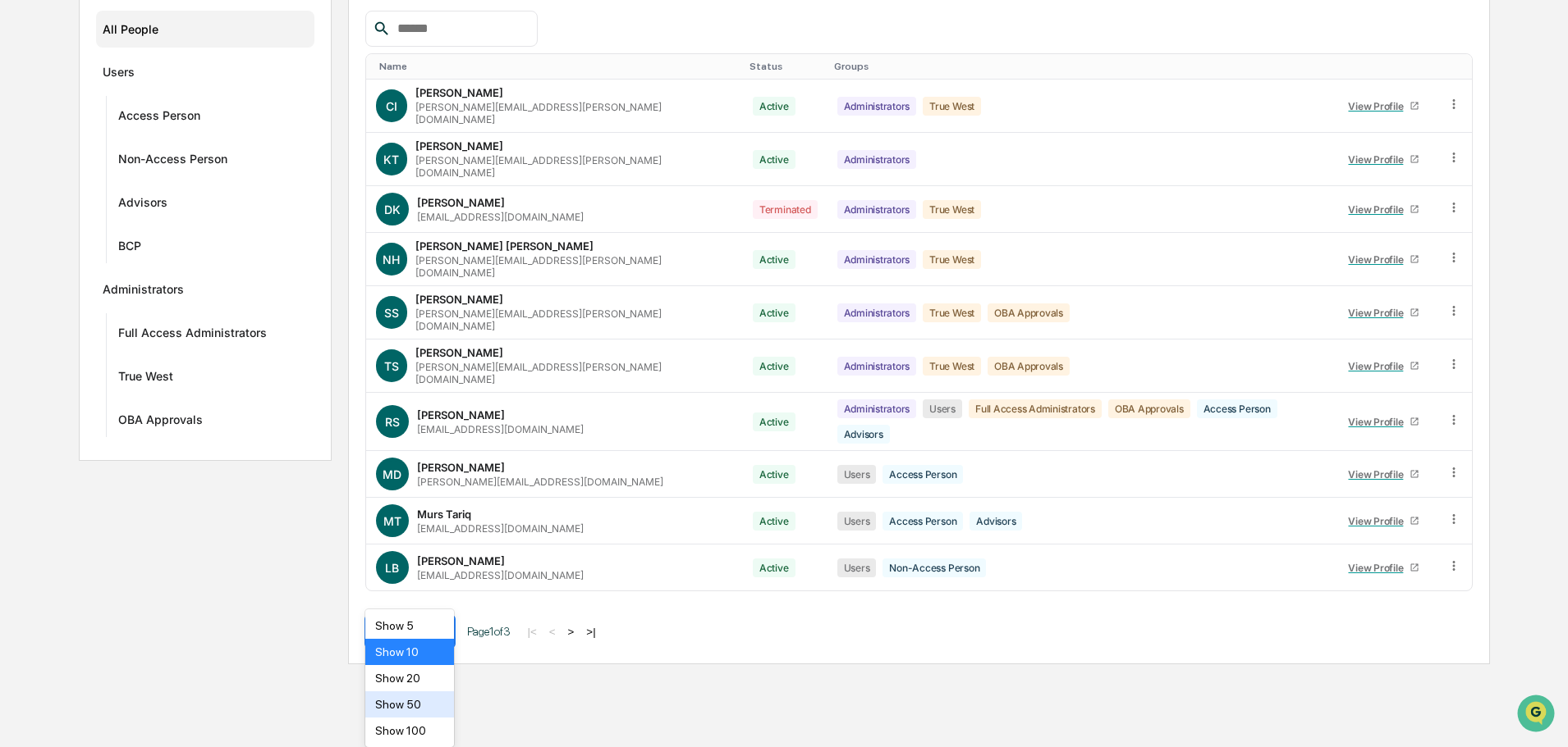
click at [428, 664] on body "Calendar Manage Tasks Reviews Approval Management Company People, Data, Setting…" at bounding box center [784, 214] width 1568 height 900
click at [412, 703] on div "Show 50" at bounding box center [409, 705] width 89 height 27
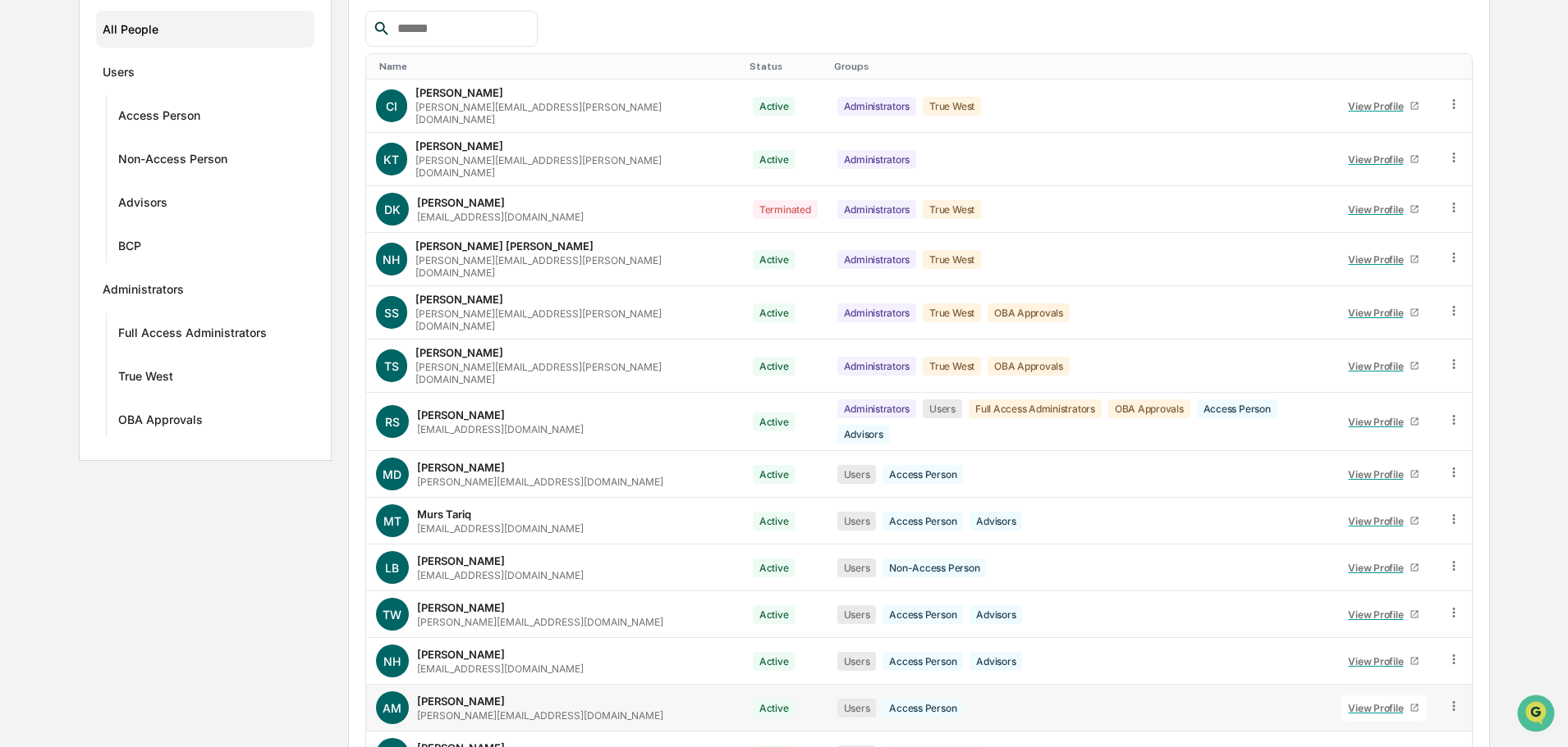
scroll to position [318, 0]
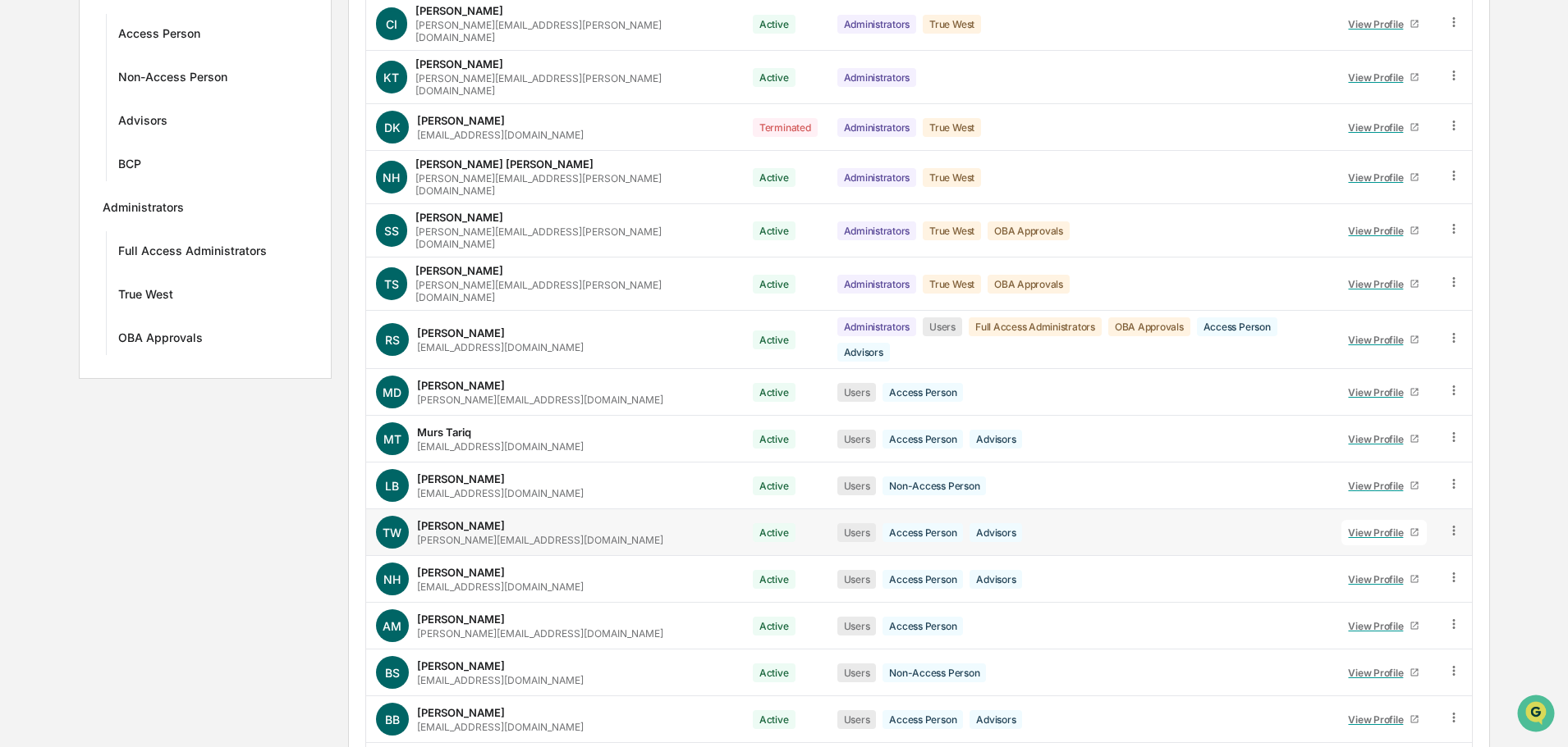
click at [1350, 526] on div "View Profile" at bounding box center [1378, 532] width 62 height 12
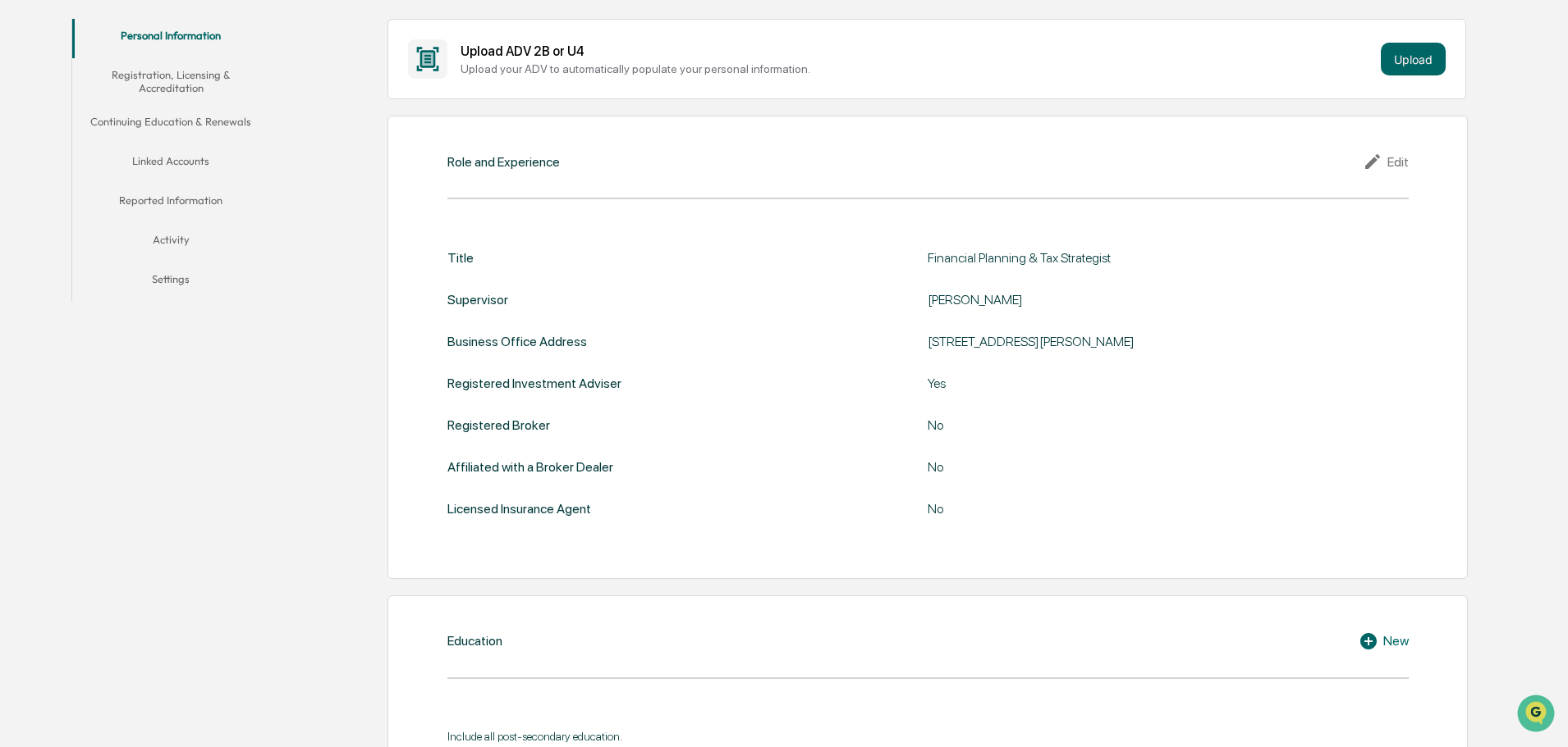
click at [150, 158] on button "Linked Accounts" at bounding box center [171, 164] width 197 height 40
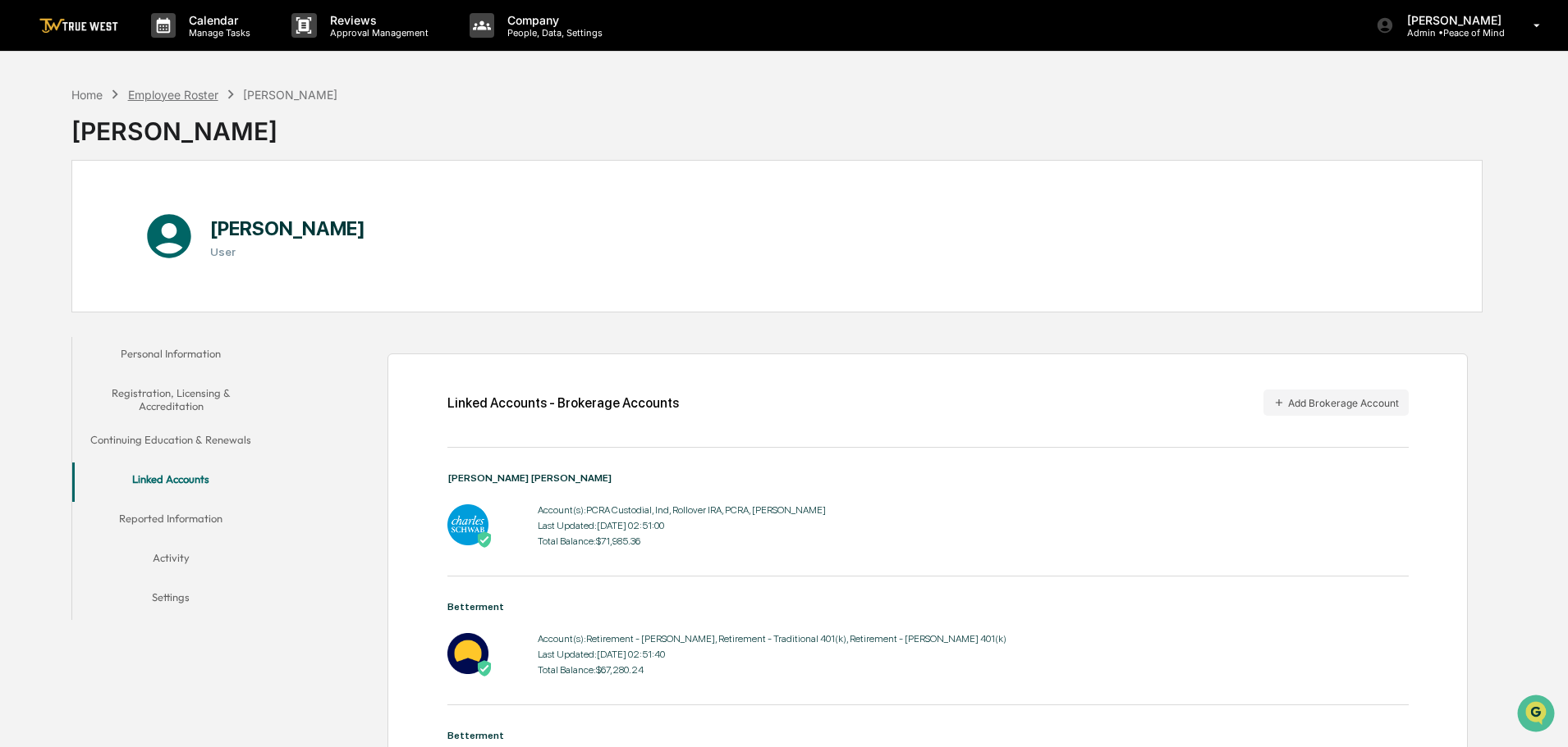
click at [176, 91] on div "Employee Roster" at bounding box center [173, 95] width 90 height 14
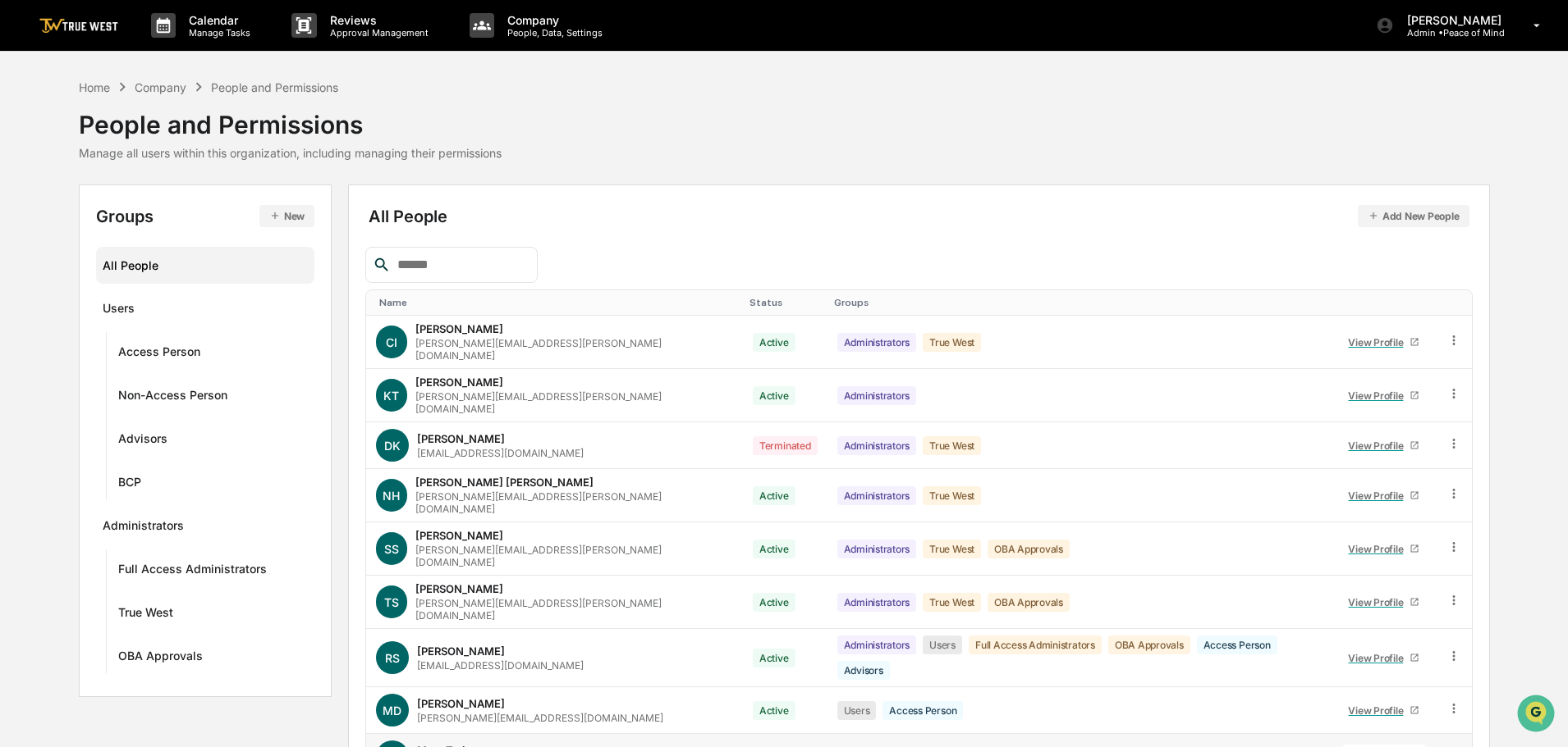
click at [1373, 747] on div "View Profile" at bounding box center [1378, 757] width 62 height 12
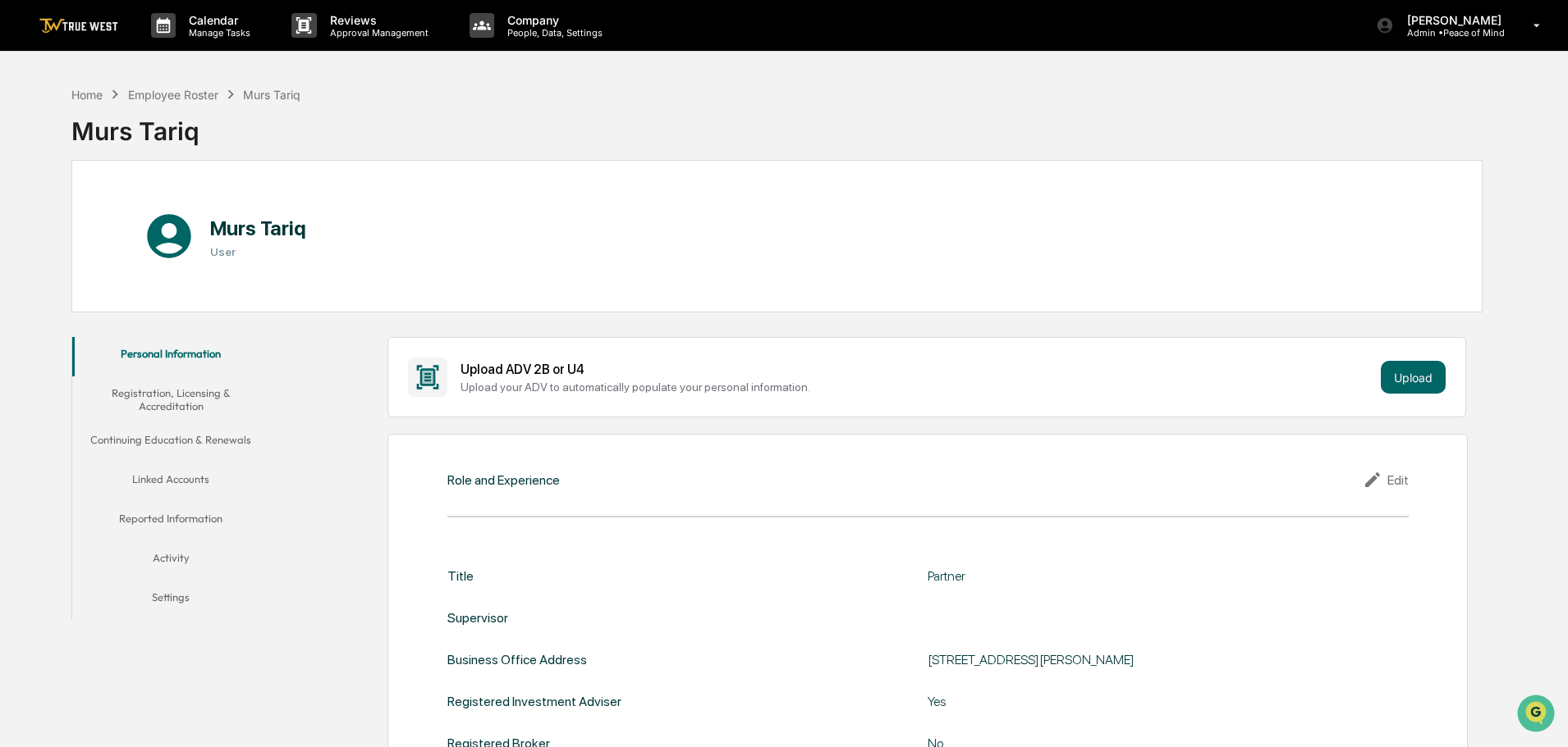
click at [152, 477] on button "Linked Accounts" at bounding box center [171, 482] width 197 height 40
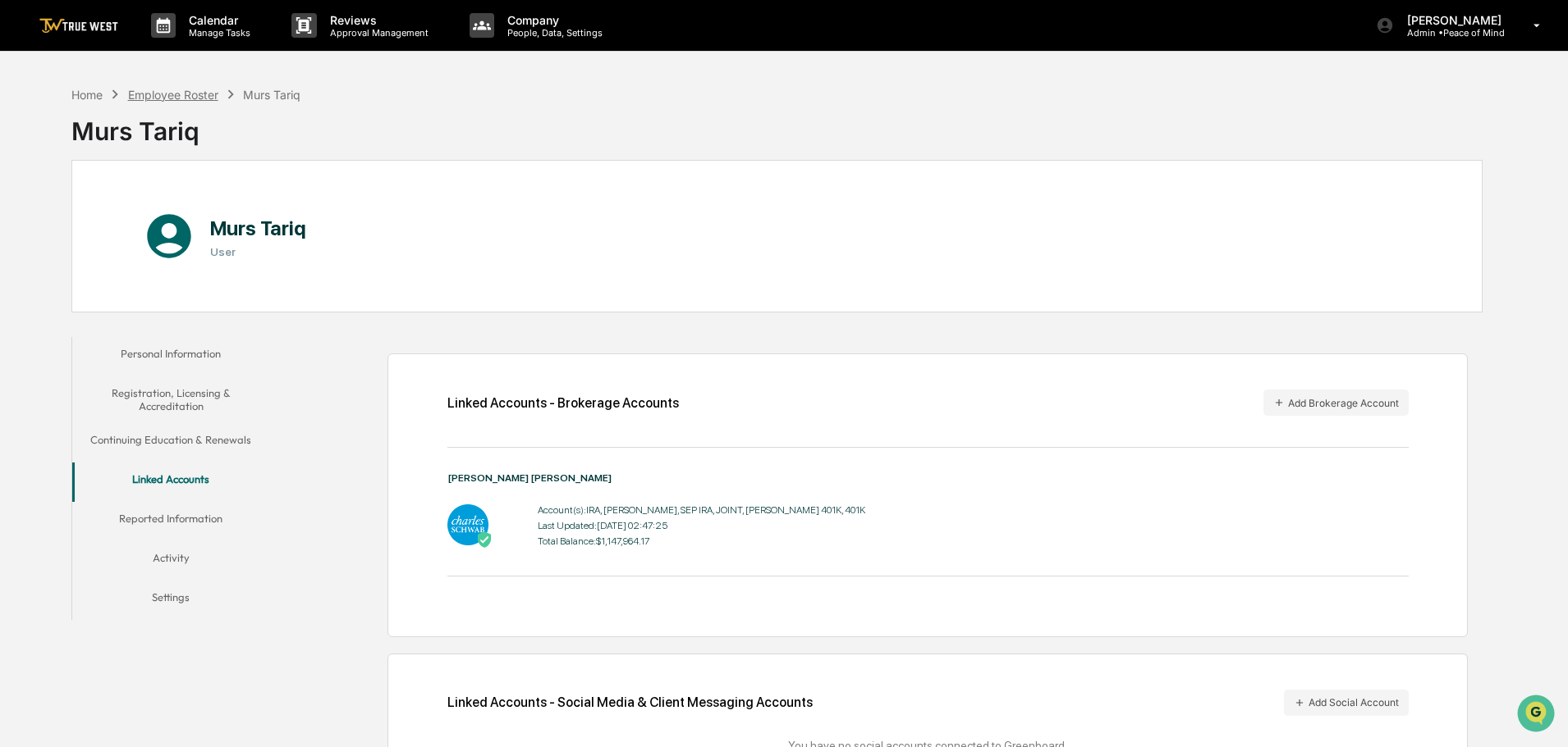
click at [177, 95] on div "Employee Roster" at bounding box center [173, 95] width 90 height 14
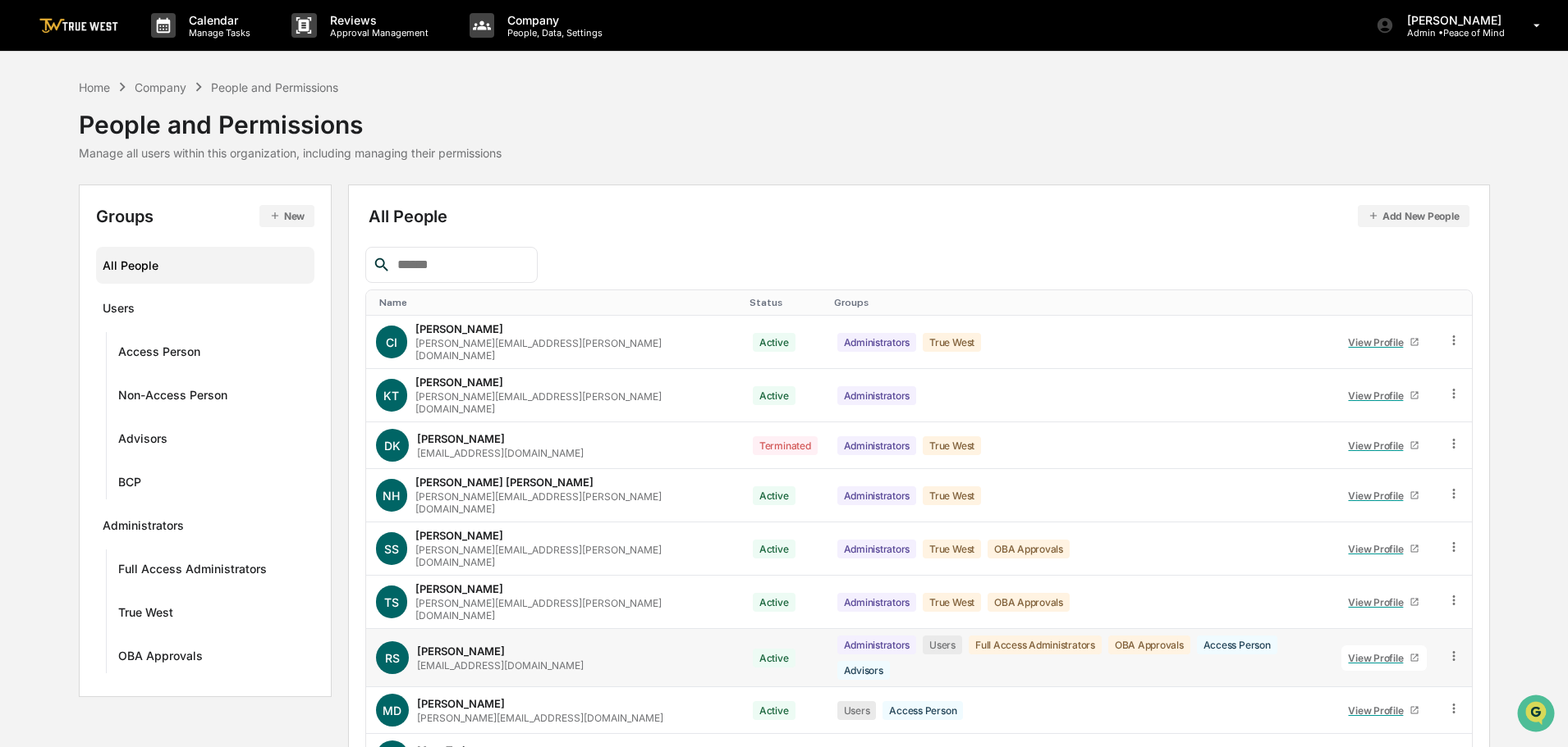
click at [1360, 652] on div "View Profile" at bounding box center [1378, 658] width 62 height 12
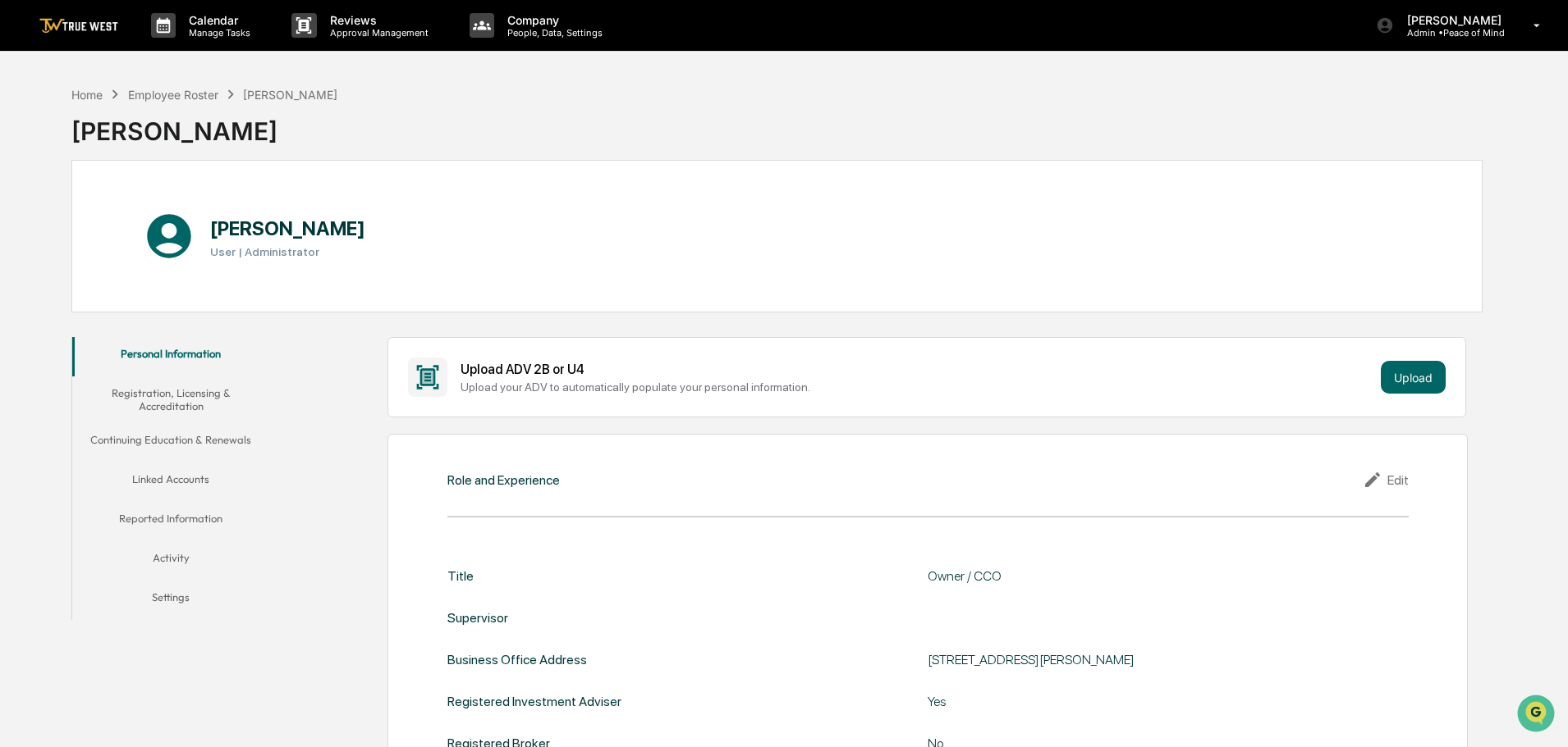
click at [167, 479] on button "Linked Accounts" at bounding box center [171, 482] width 197 height 40
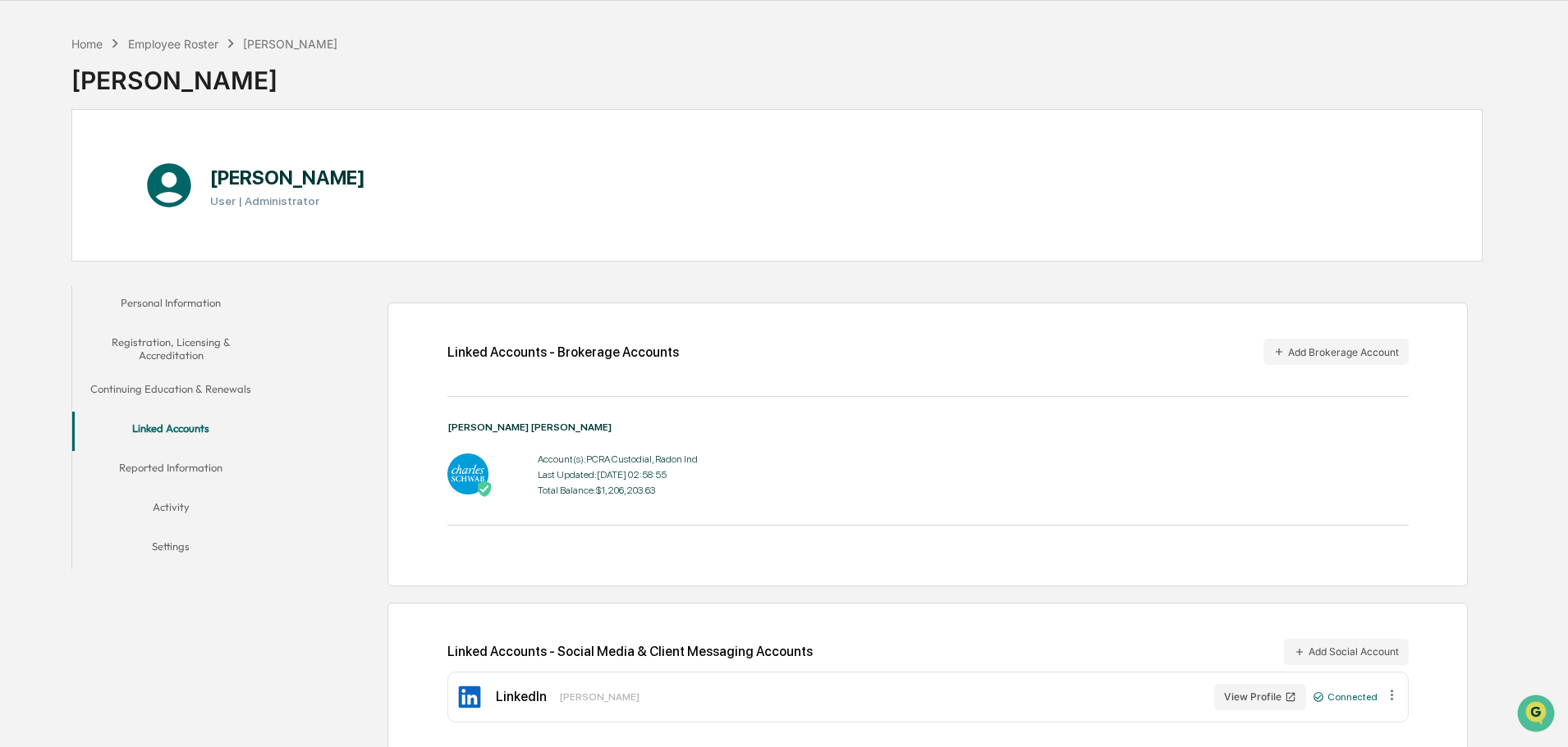
scroll to position [78, 0]
